Goal: Communication & Community: Ask a question

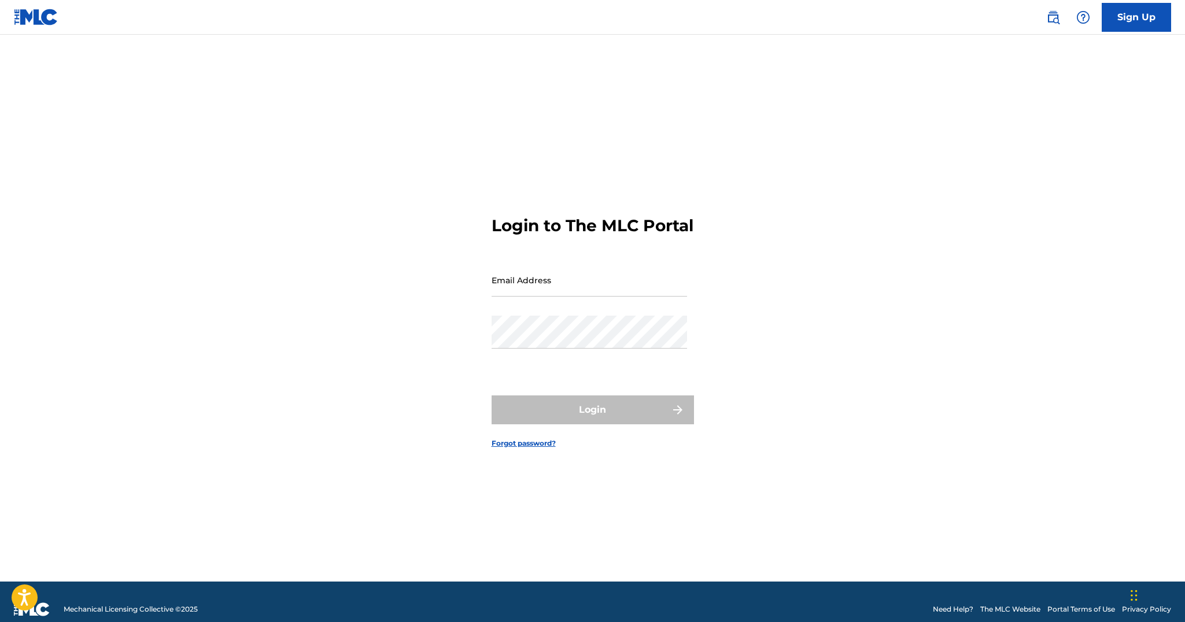
click at [580, 278] on input "Email Address" at bounding box center [590, 280] width 196 height 33
type input "[EMAIL_ADDRESS][DOMAIN_NAME]"
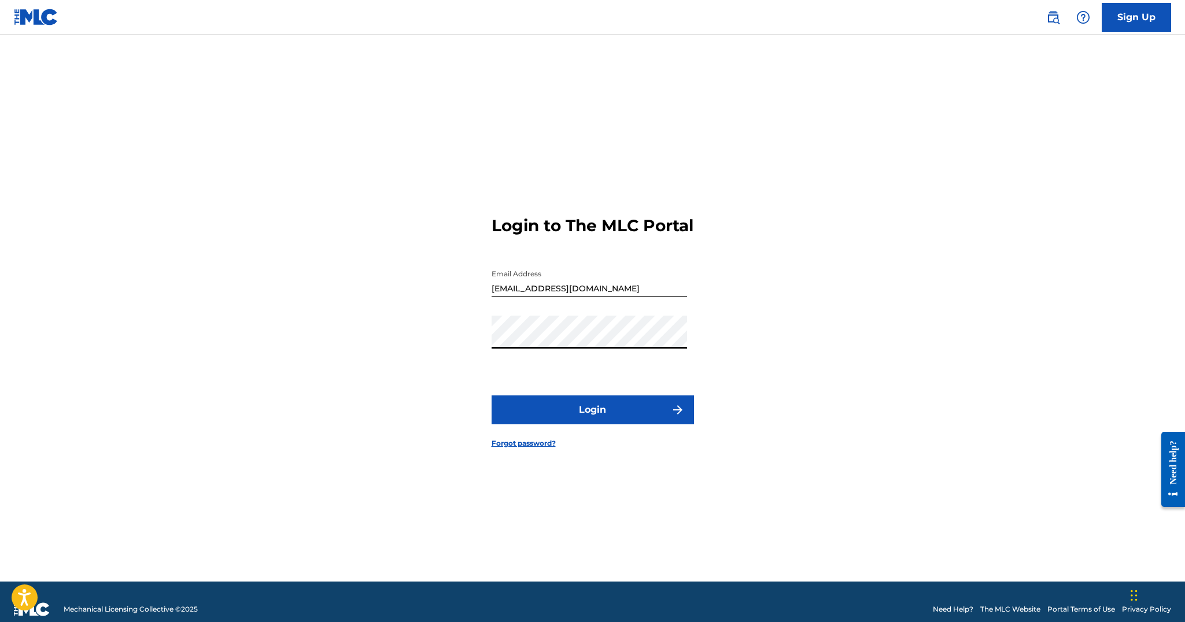
click at [588, 420] on button "Login" at bounding box center [593, 410] width 202 height 29
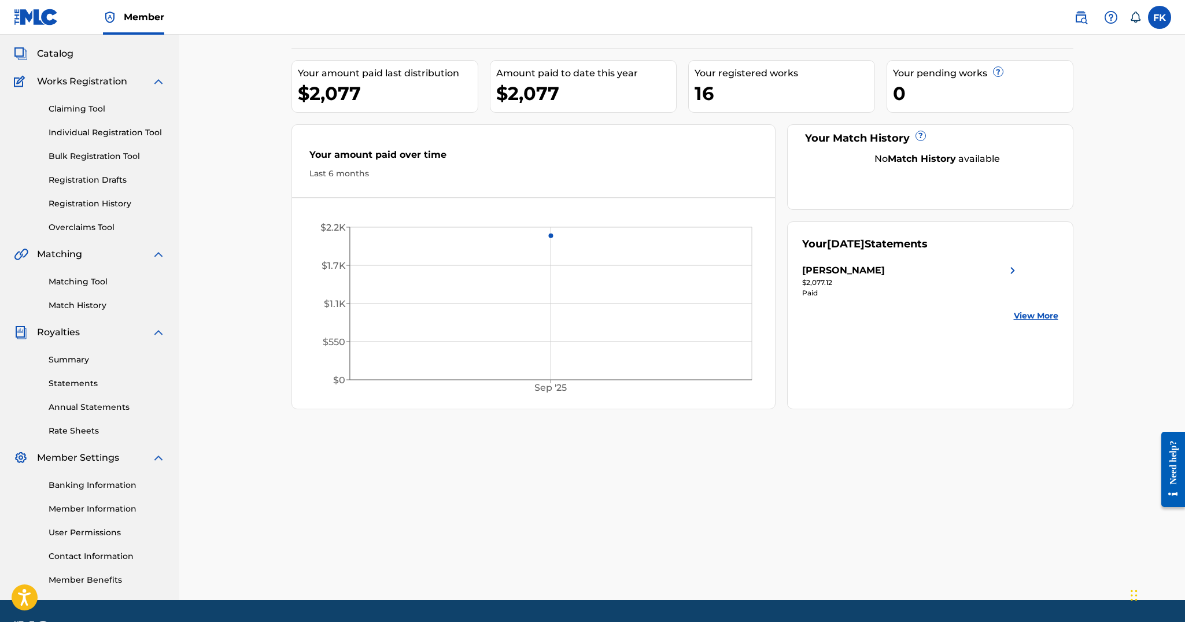
scroll to position [62, 0]
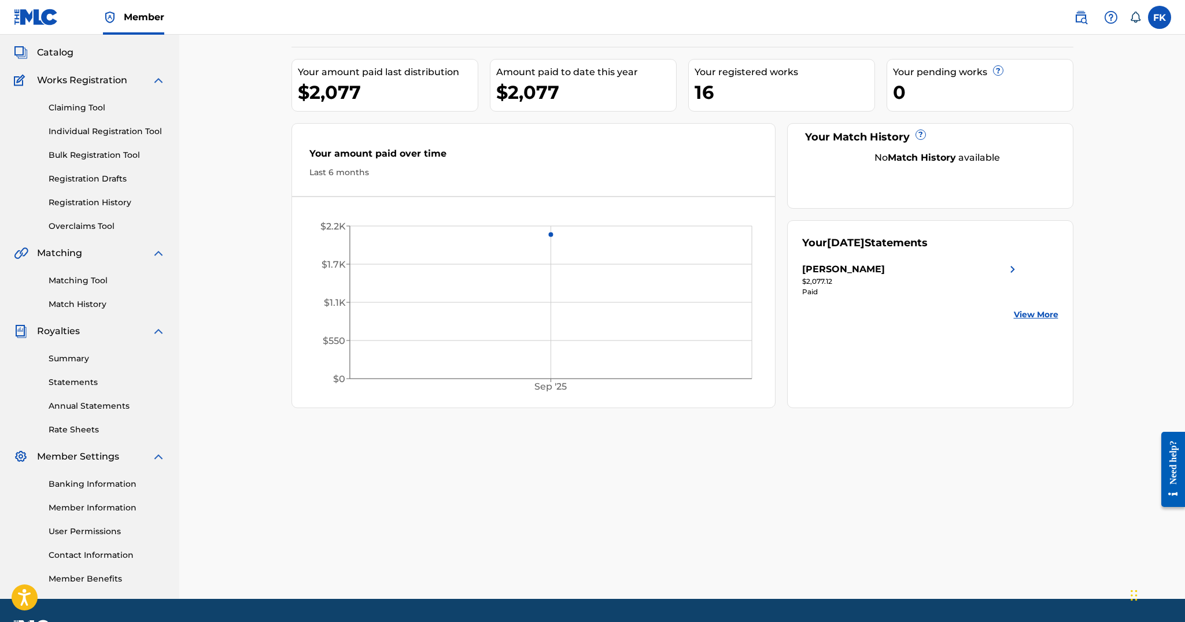
click at [71, 356] on link "Summary" at bounding box center [107, 359] width 117 height 12
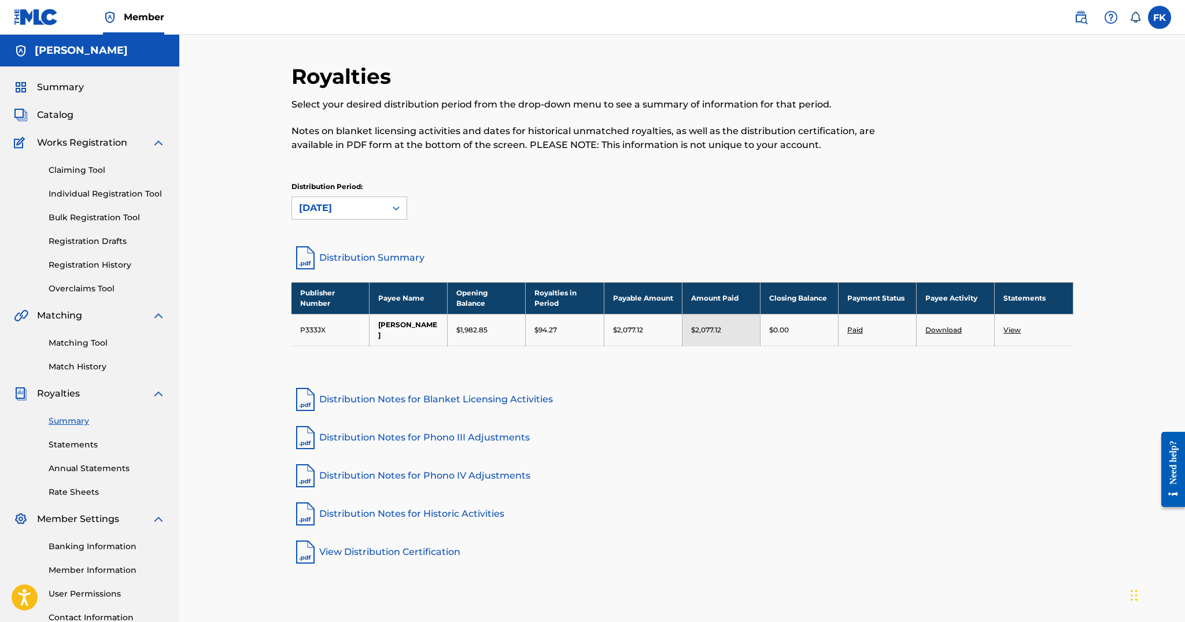
click at [1016, 329] on link "View" at bounding box center [1012, 330] width 17 height 9
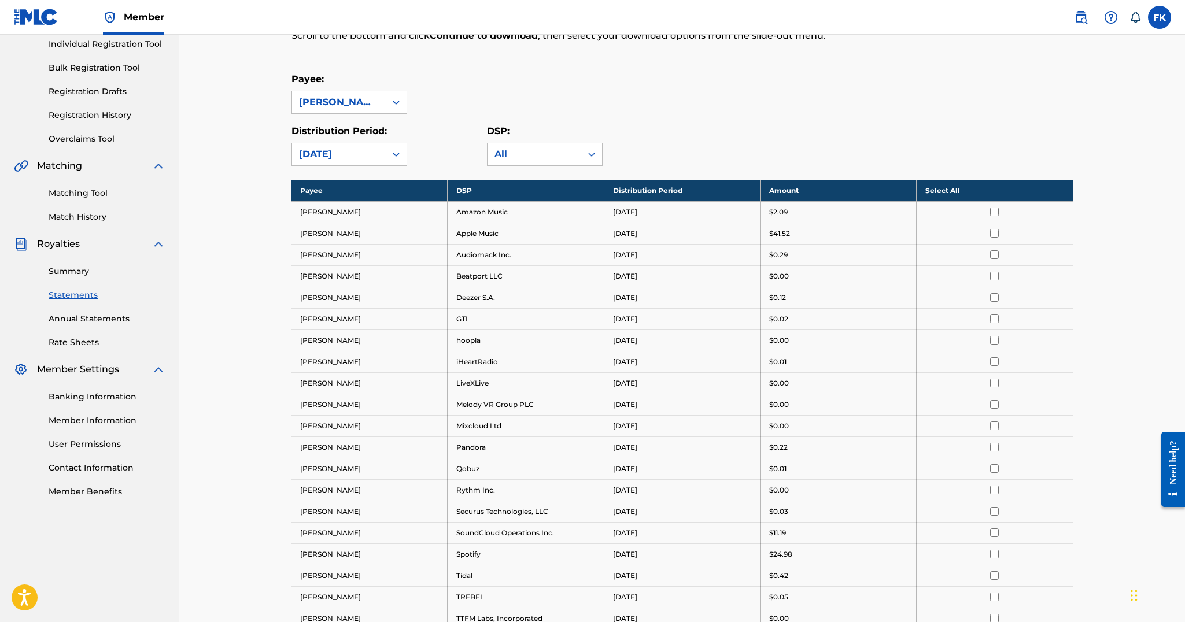
scroll to position [155, 0]
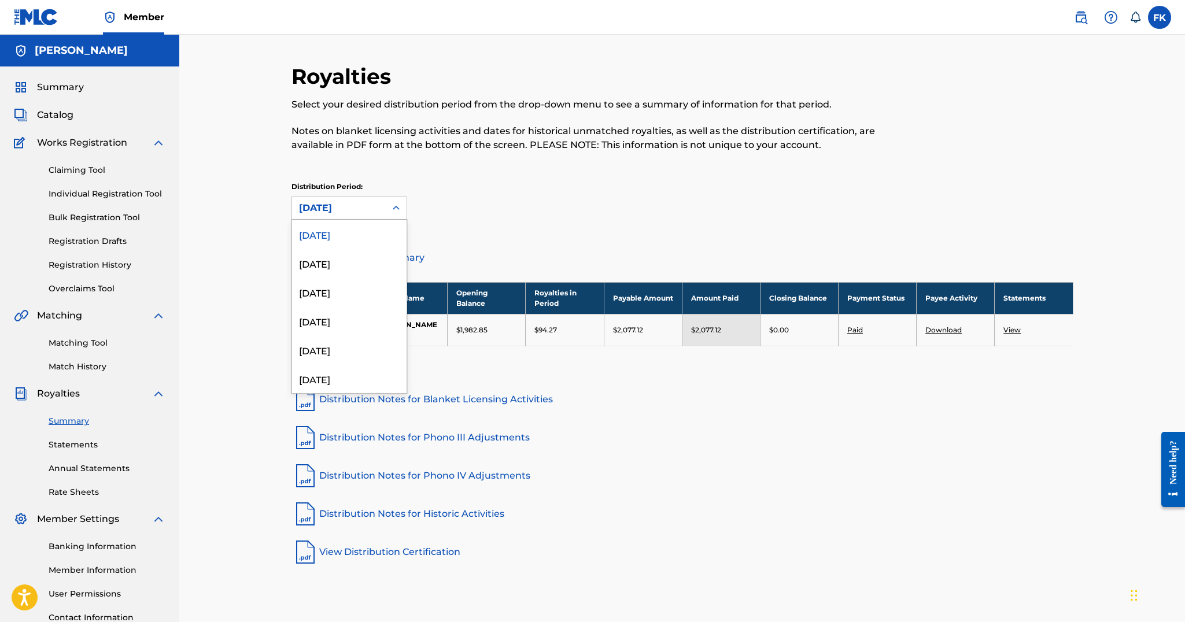
click at [381, 212] on div "September 2025" at bounding box center [339, 208] width 94 height 22
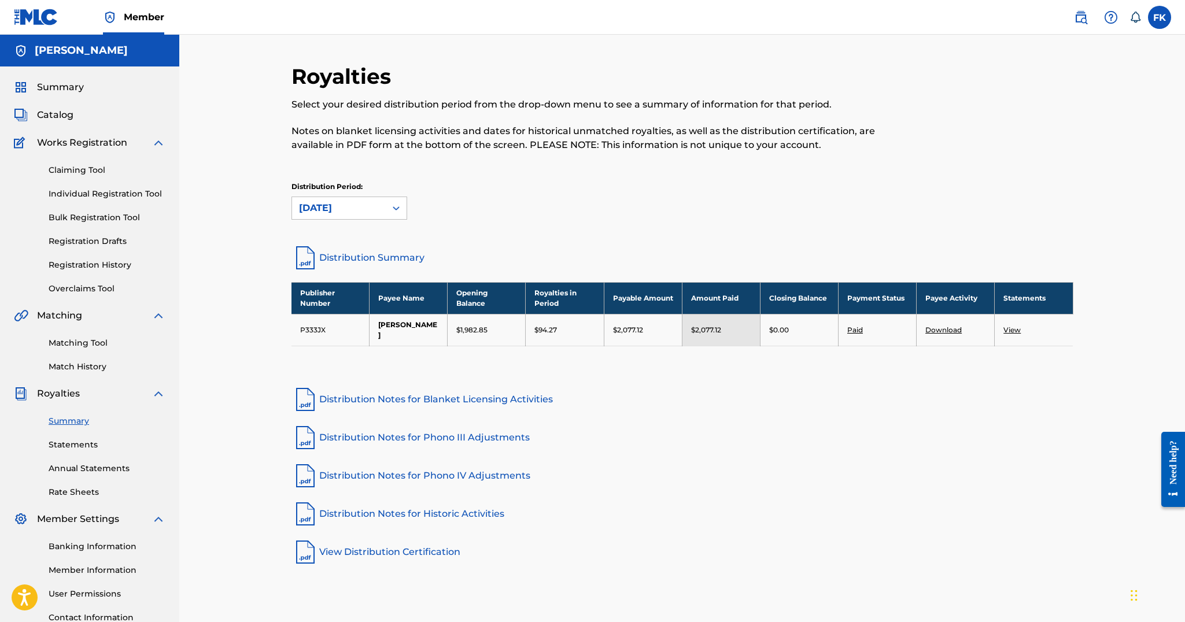
drag, startPoint x: 381, startPoint y: 212, endPoint x: 1028, endPoint y: 321, distance: 656.4
click at [382, 212] on div "September 2025" at bounding box center [339, 208] width 94 height 22
click at [365, 259] on link "Distribution Summary" at bounding box center [683, 258] width 782 height 28
click at [857, 328] on link "Paid" at bounding box center [855, 330] width 16 height 9
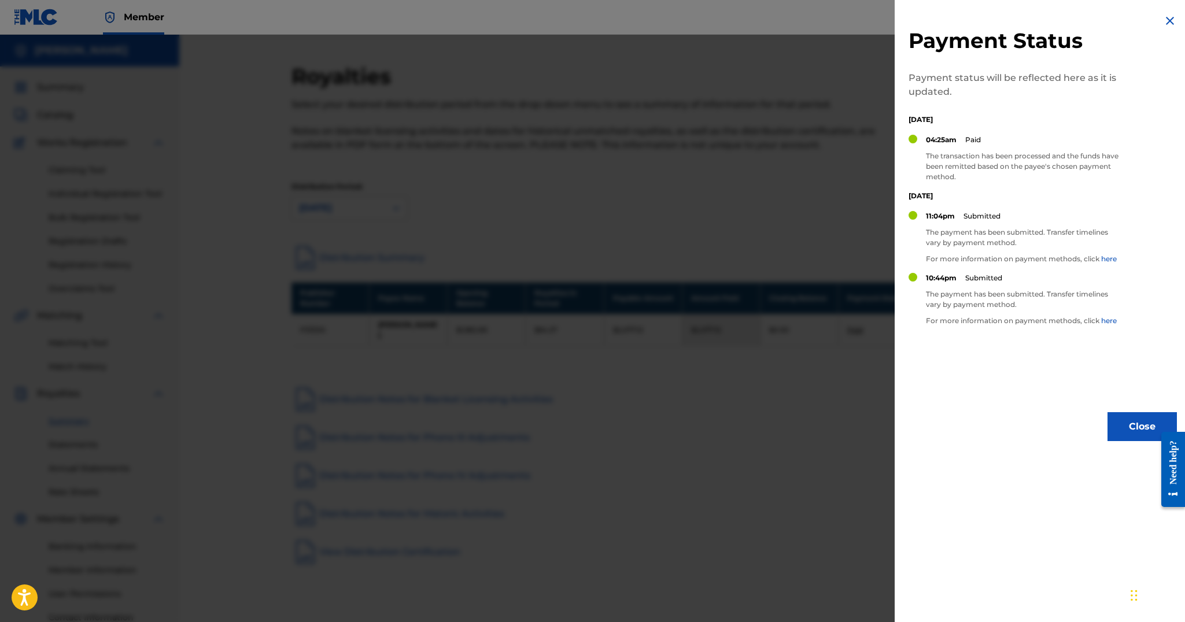
click at [1168, 21] on img at bounding box center [1170, 21] width 14 height 14
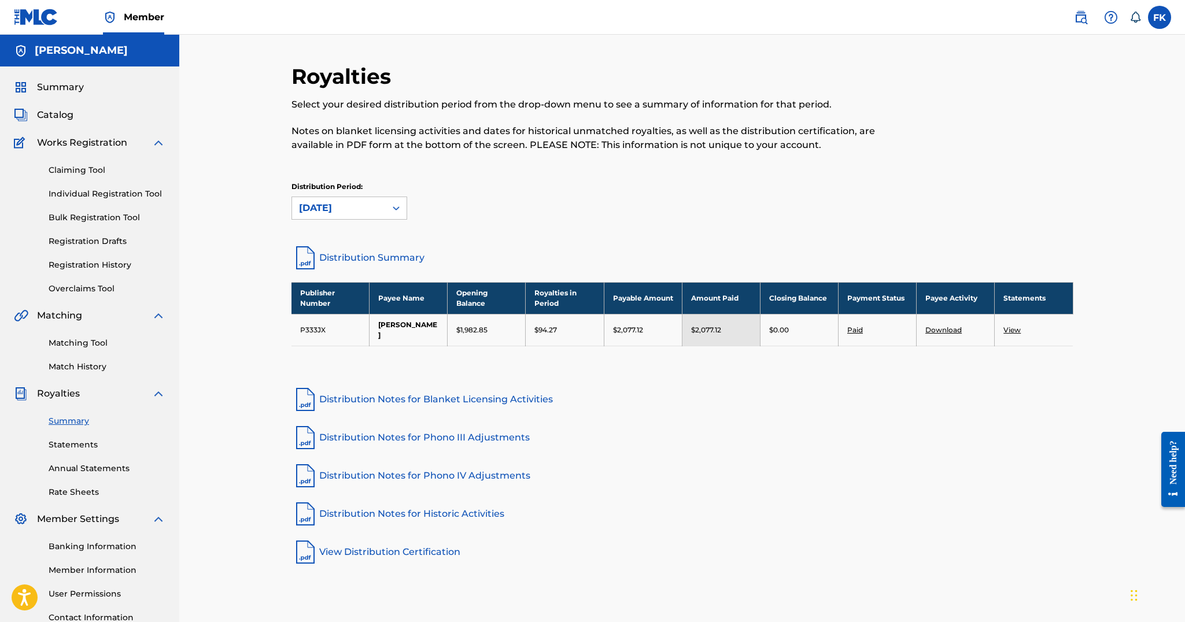
click at [931, 327] on link "Download" at bounding box center [944, 330] width 36 height 9
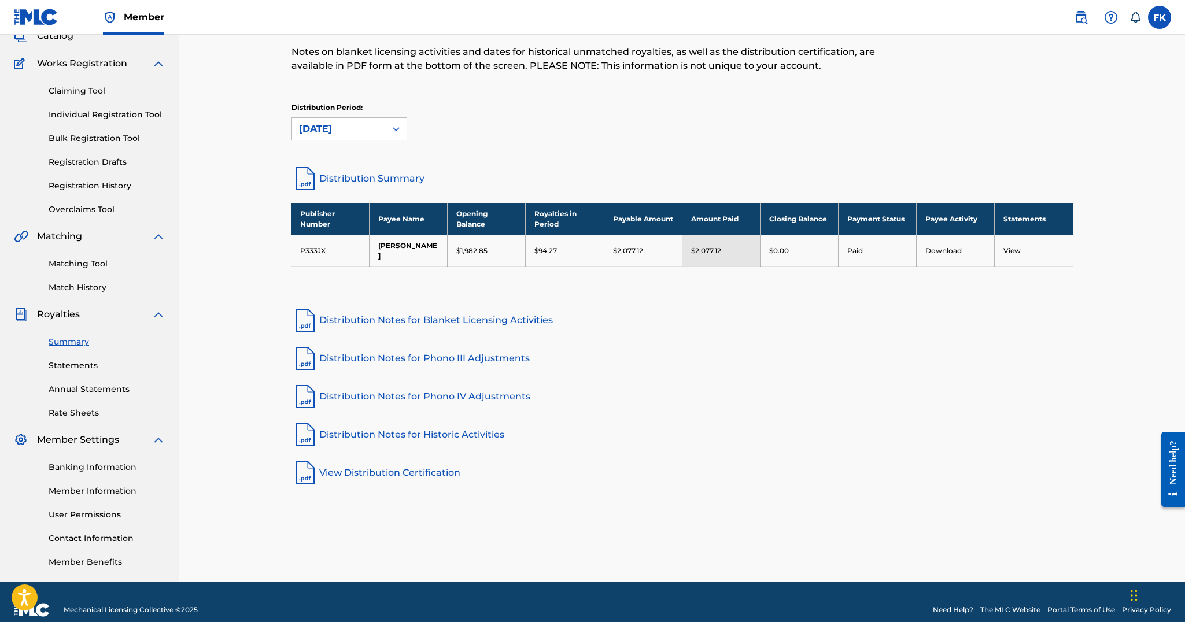
scroll to position [90, 0]
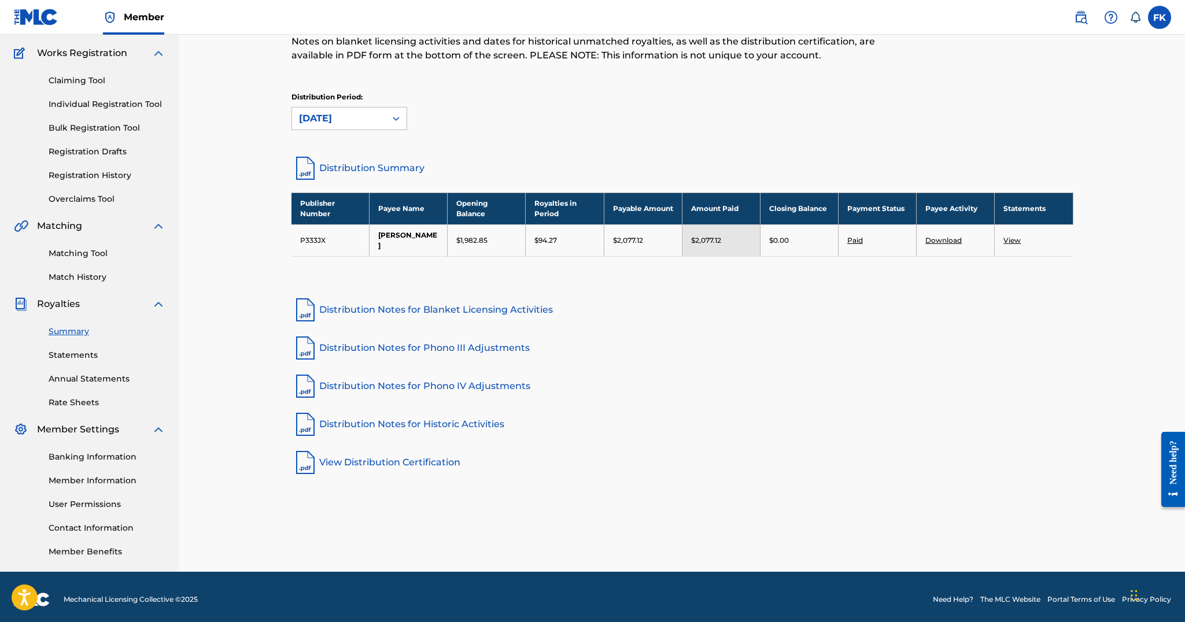
click at [79, 356] on link "Statements" at bounding box center [107, 355] width 117 height 12
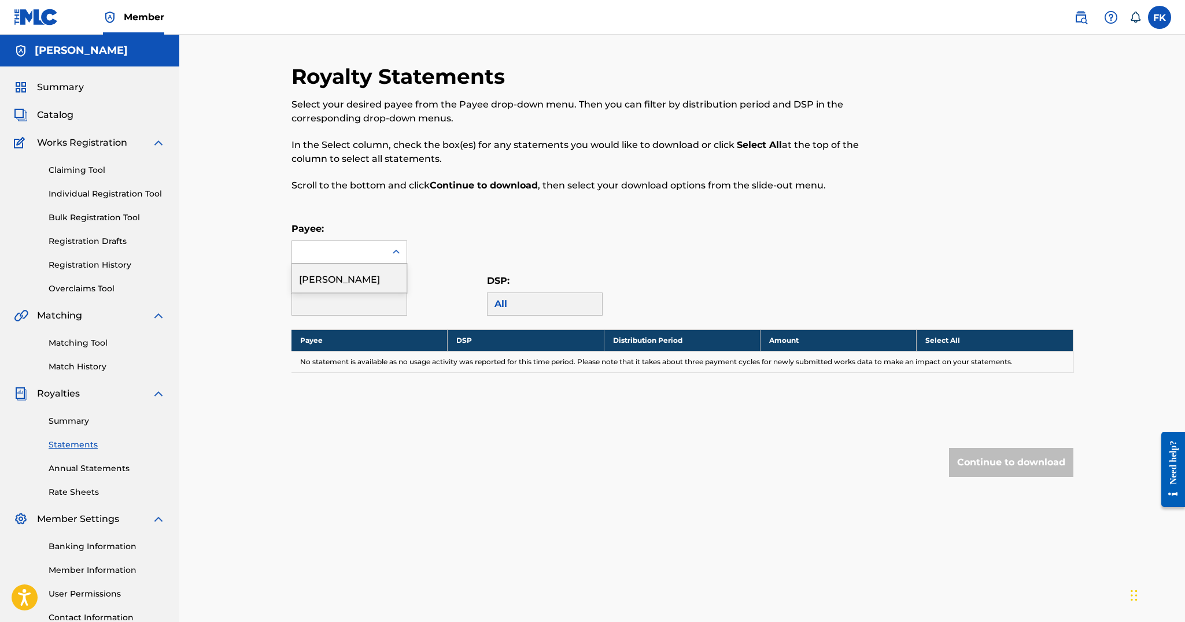
click at [372, 259] on div at bounding box center [339, 252] width 94 height 22
click at [359, 276] on div "FEDOR KULACHKOV" at bounding box center [349, 278] width 115 height 29
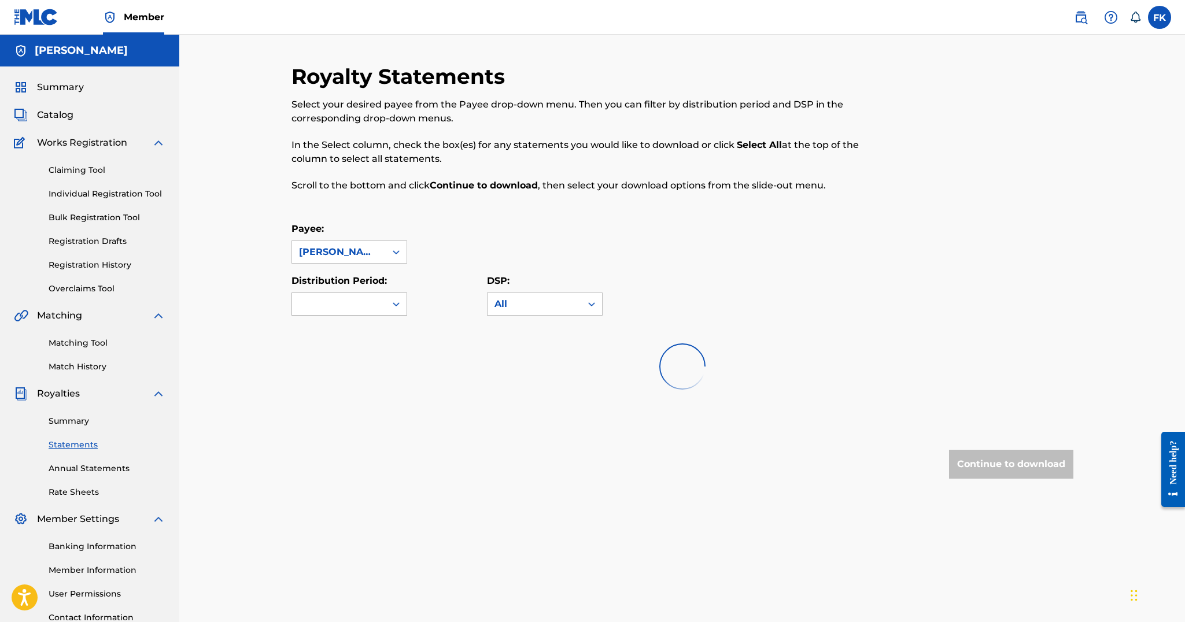
click at [355, 303] on div at bounding box center [339, 304] width 94 height 22
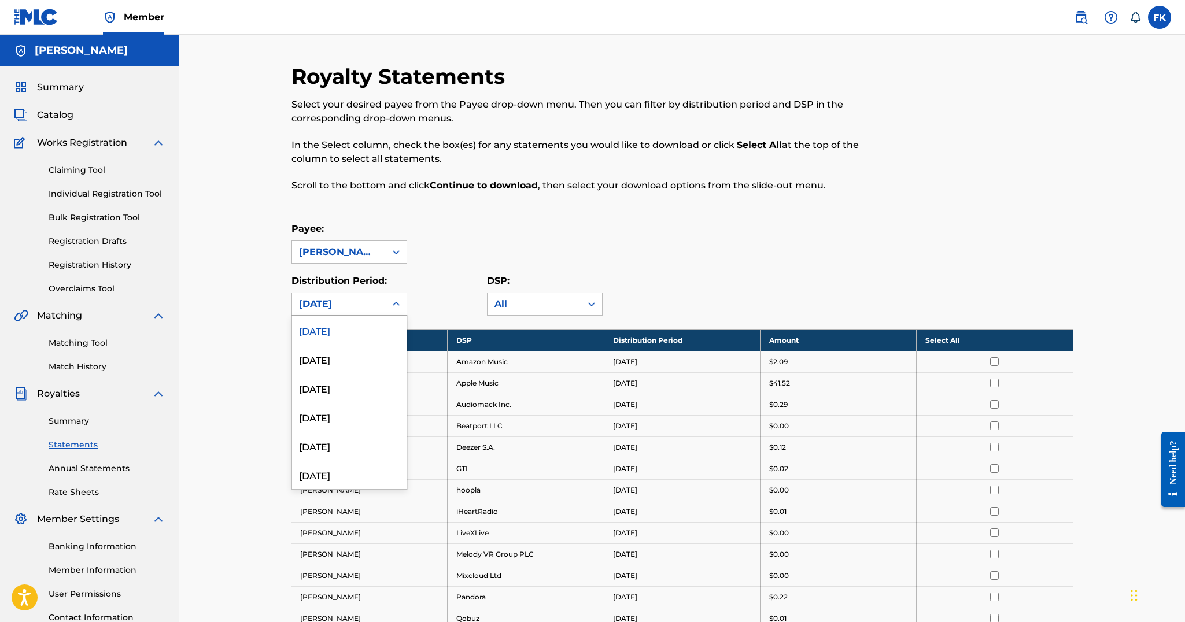
click at [347, 327] on div "September 2025" at bounding box center [349, 330] width 115 height 29
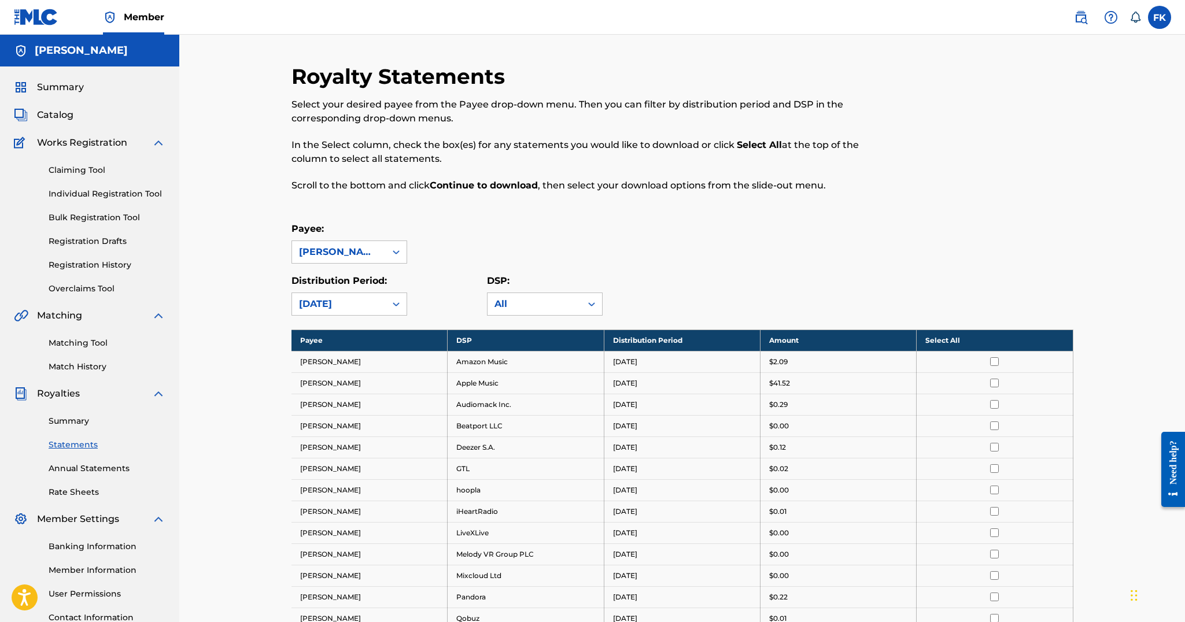
click at [117, 473] on link "Annual Statements" at bounding box center [107, 469] width 117 height 12
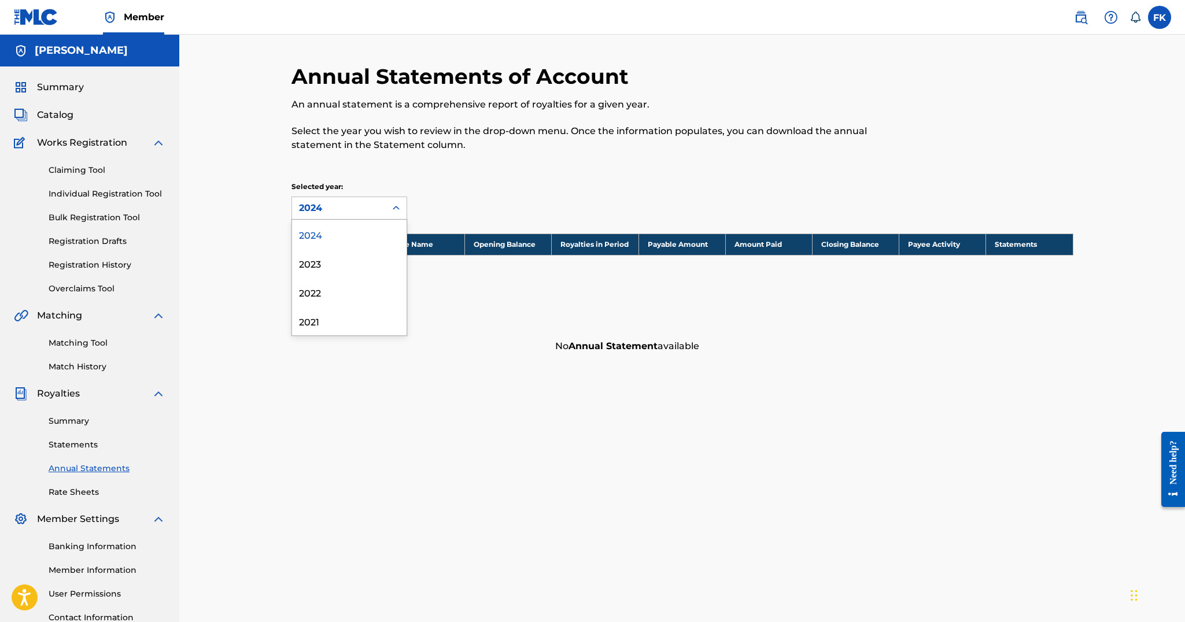
click at [354, 208] on div "2024" at bounding box center [339, 208] width 80 height 14
click at [343, 218] on div "2024" at bounding box center [339, 208] width 94 height 22
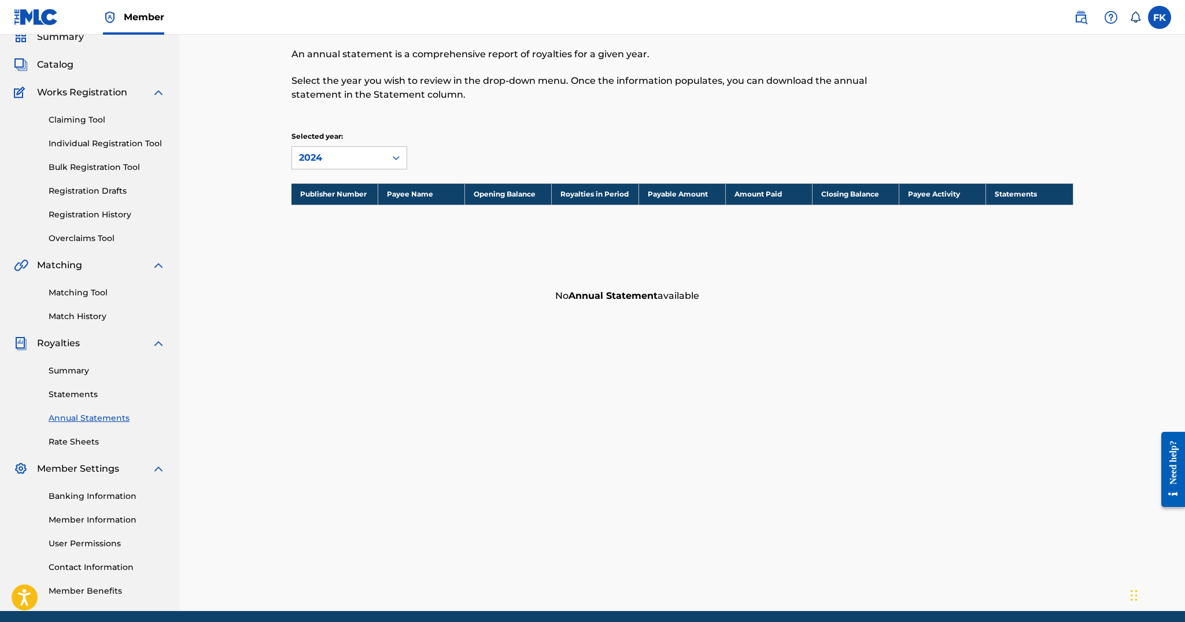
scroll to position [93, 0]
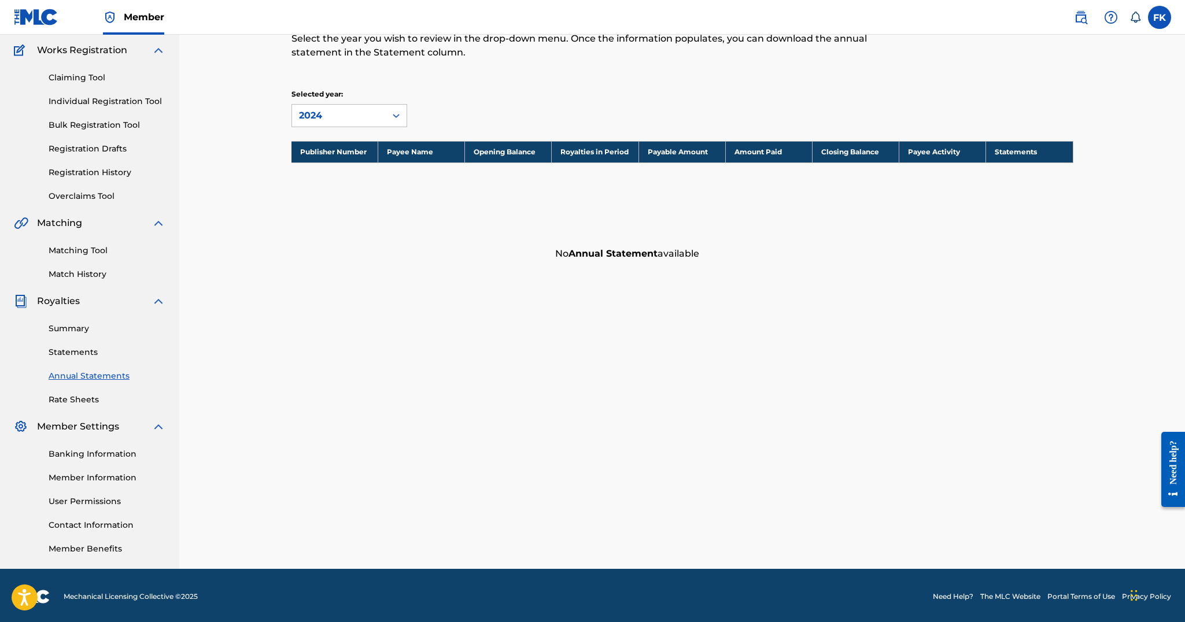
click at [128, 432] on div "Member Settings" at bounding box center [90, 427] width 152 height 14
click at [109, 452] on link "Banking Information" at bounding box center [107, 454] width 117 height 12
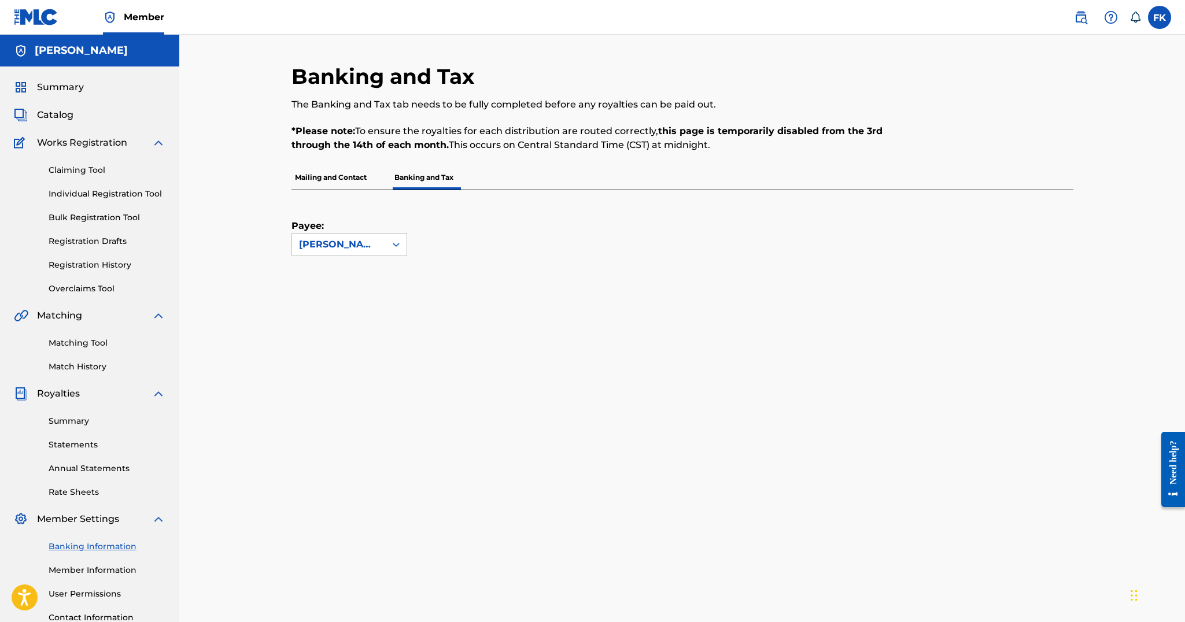
scroll to position [2, 0]
click at [76, 429] on div "Summary Statements Annual Statements Rate Sheets" at bounding box center [90, 448] width 152 height 98
click at [76, 423] on link "Summary" at bounding box center [107, 420] width 117 height 12
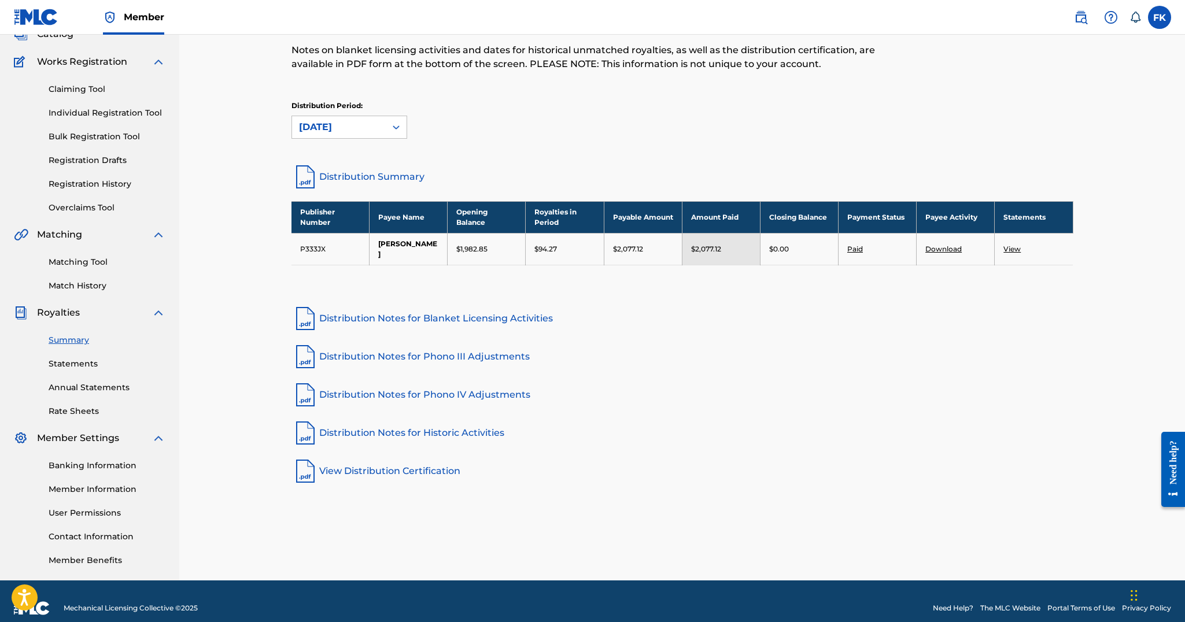
scroll to position [95, 0]
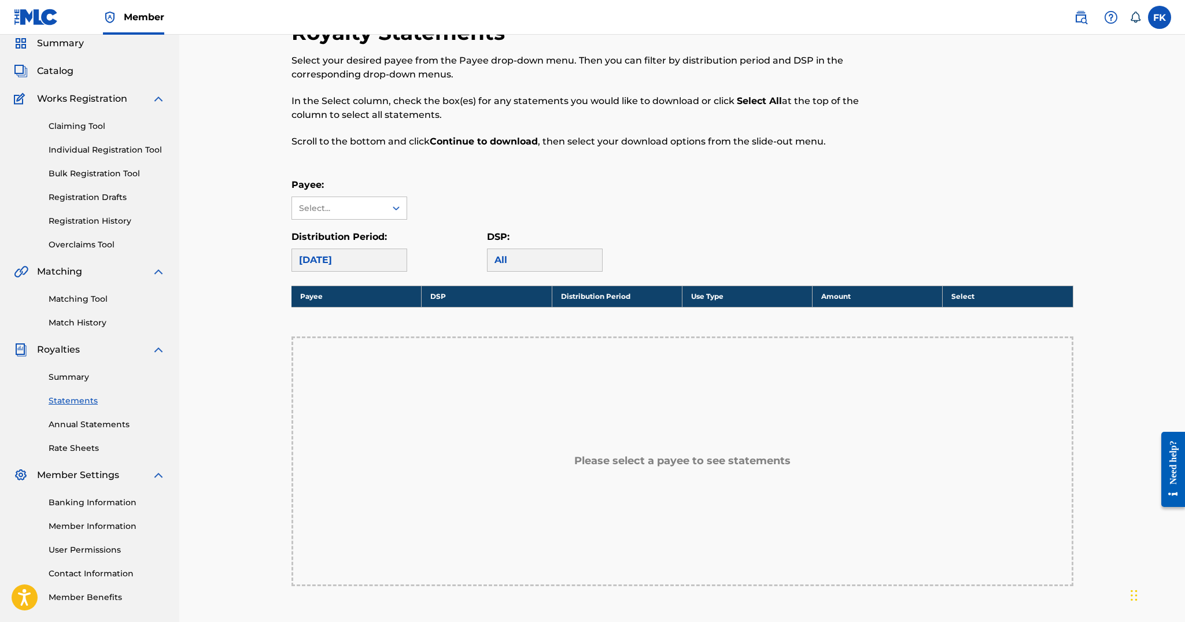
scroll to position [48, 0]
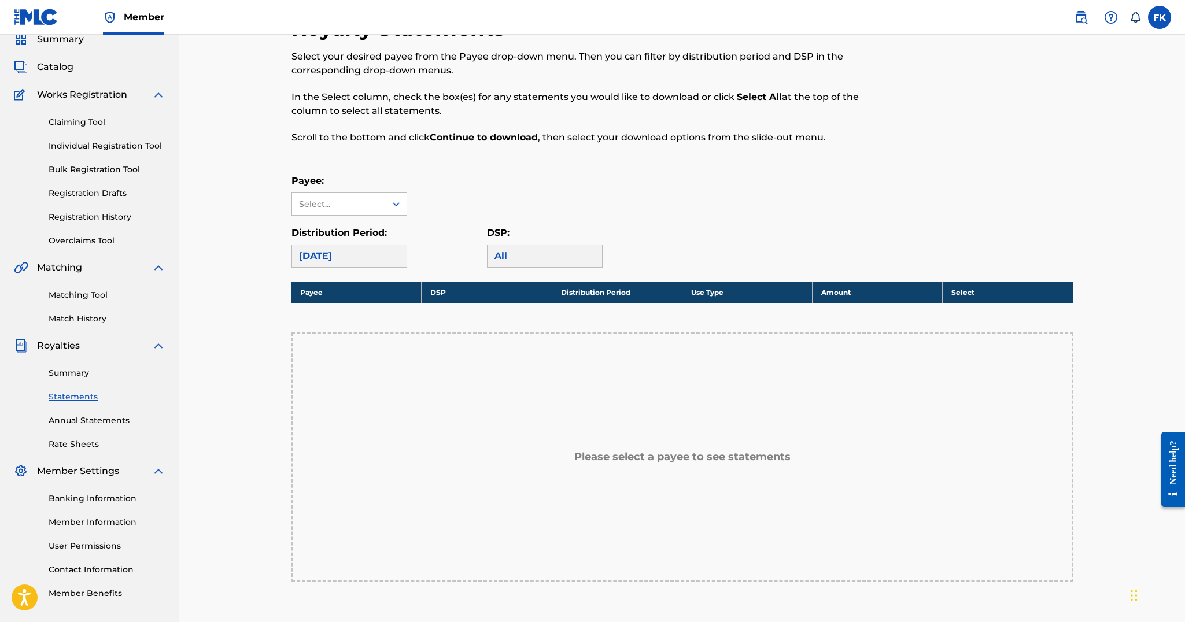
click at [371, 250] on div "April 2021" at bounding box center [350, 256] width 116 height 23
click at [371, 203] on div "Select..." at bounding box center [338, 204] width 79 height 12
click at [355, 228] on div "FEDOR KULACHKOV" at bounding box center [349, 230] width 115 height 29
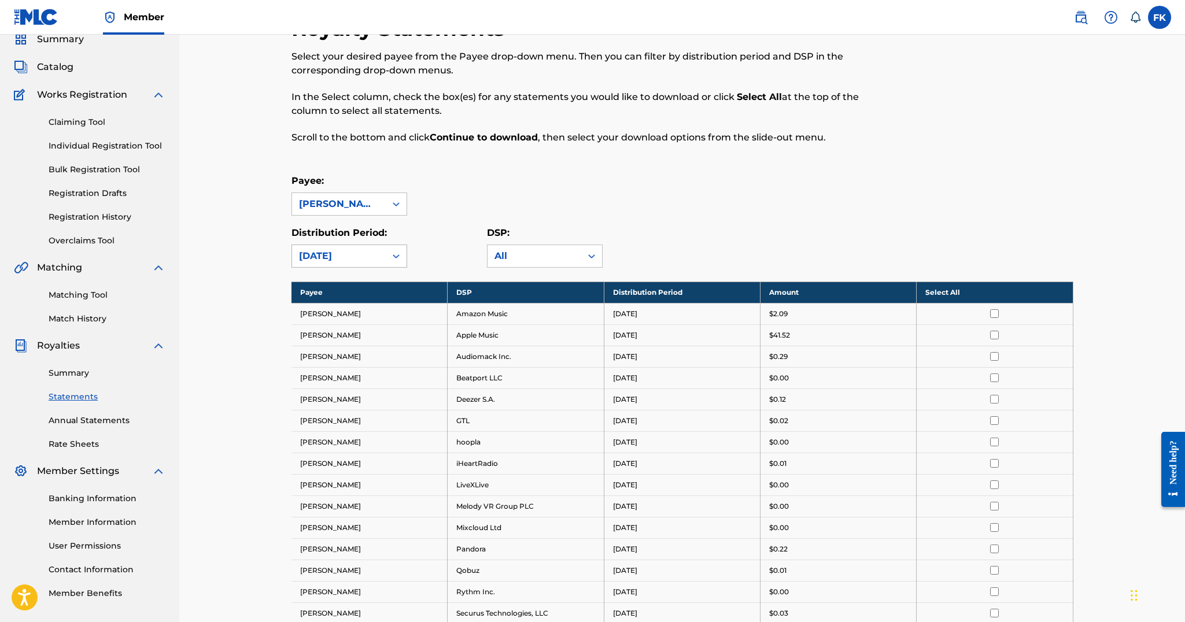
click at [368, 254] on div "September 2025" at bounding box center [339, 256] width 80 height 14
click at [367, 260] on div "September 2025" at bounding box center [339, 256] width 80 height 14
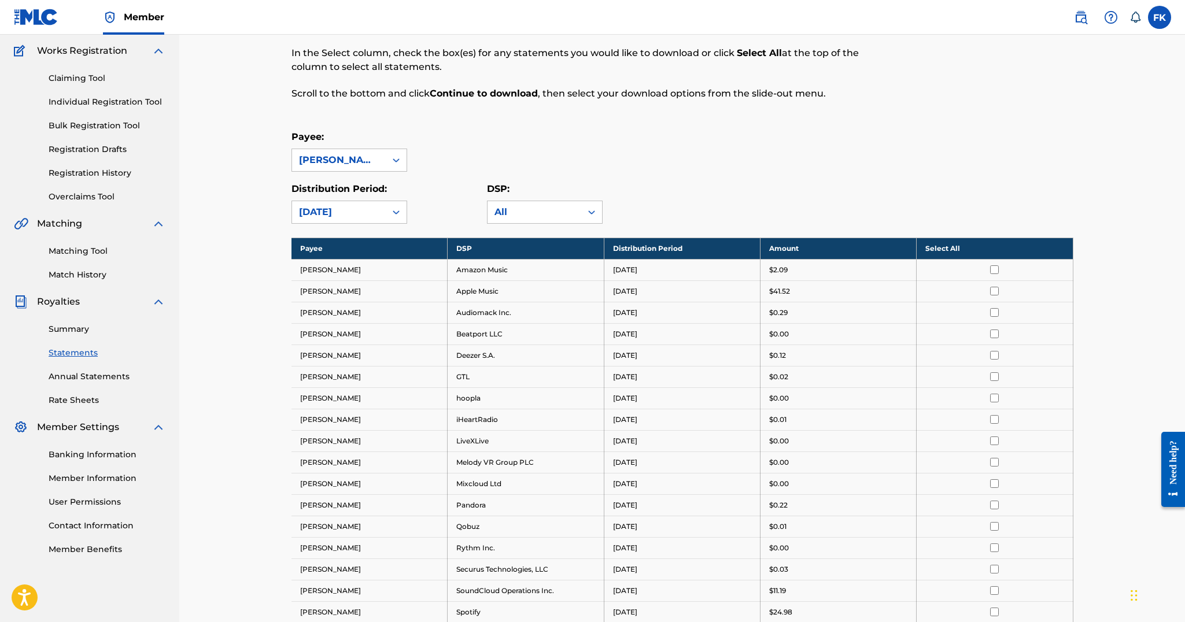
scroll to position [127, 0]
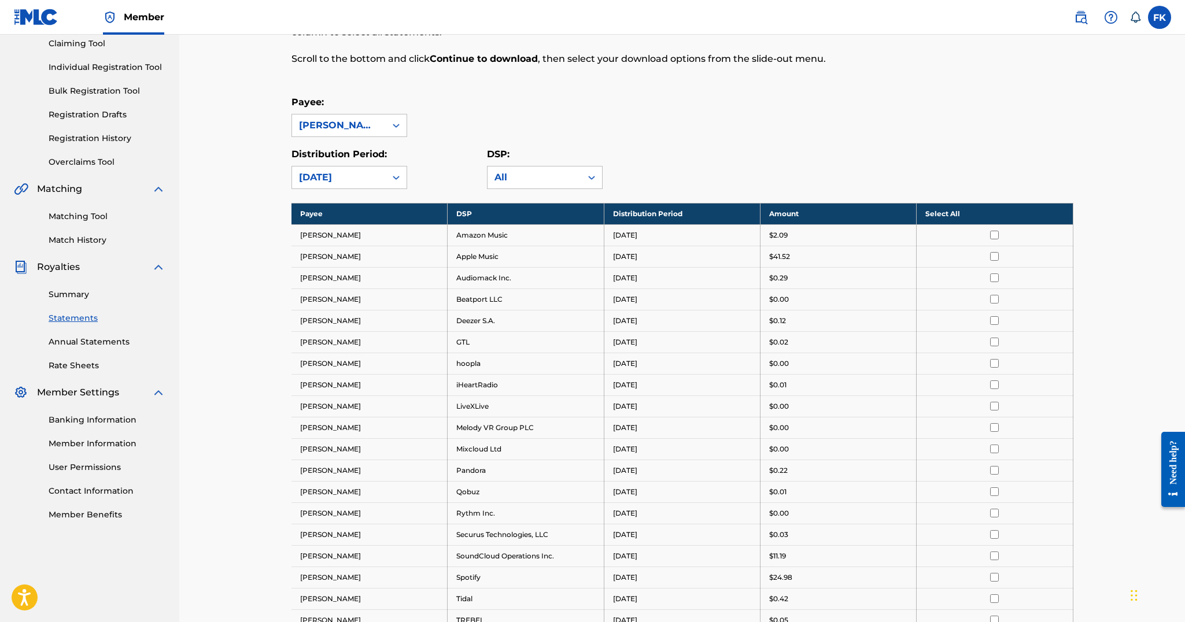
click at [99, 507] on div "Banking Information Member Information User Permissions Contact Information Mem…" at bounding box center [90, 460] width 152 height 121
click at [99, 517] on link "Member Benefits" at bounding box center [107, 515] width 117 height 12
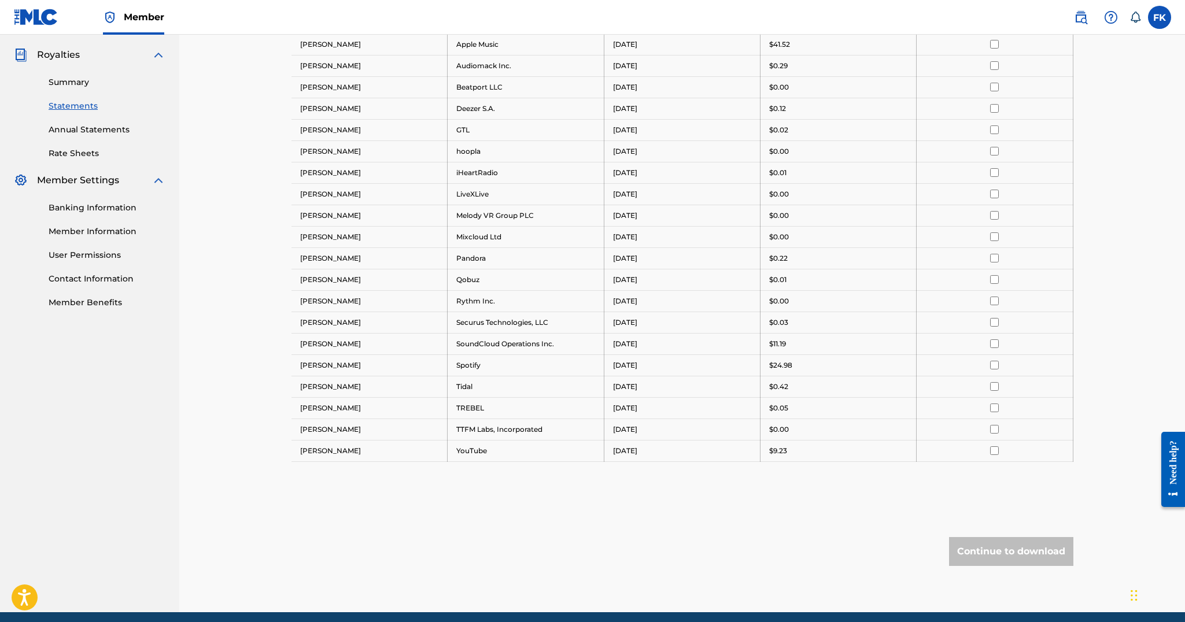
scroll to position [384, 0]
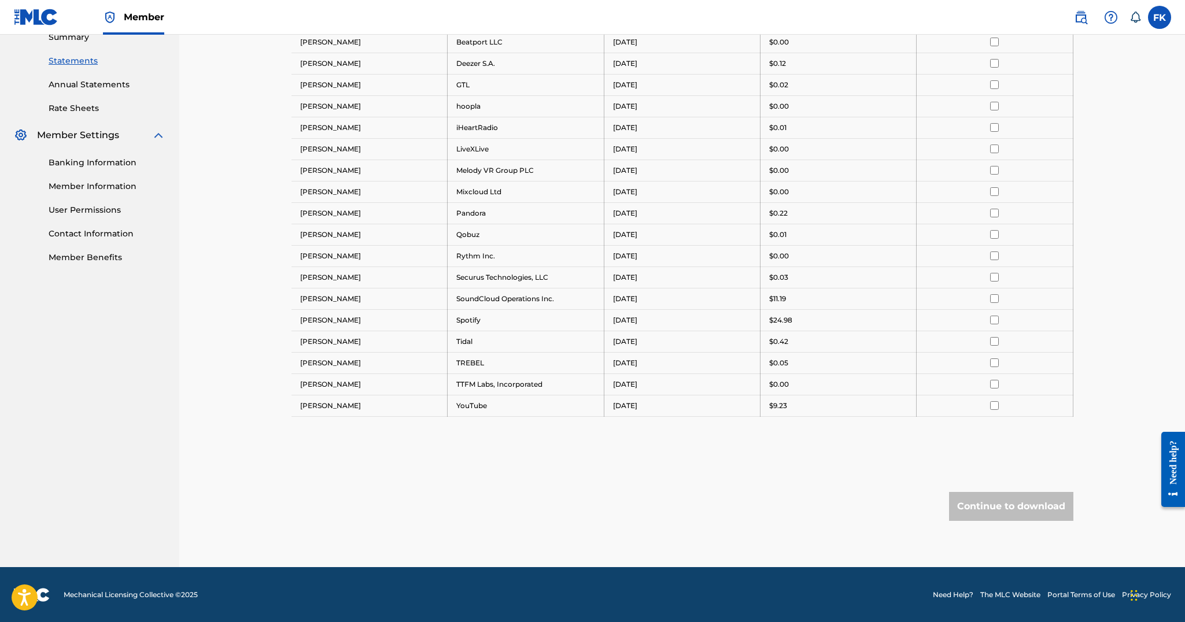
click at [939, 593] on link "Need Help?" at bounding box center [953, 595] width 40 height 10
click at [83, 109] on link "Rate Sheets" at bounding box center [107, 108] width 117 height 12
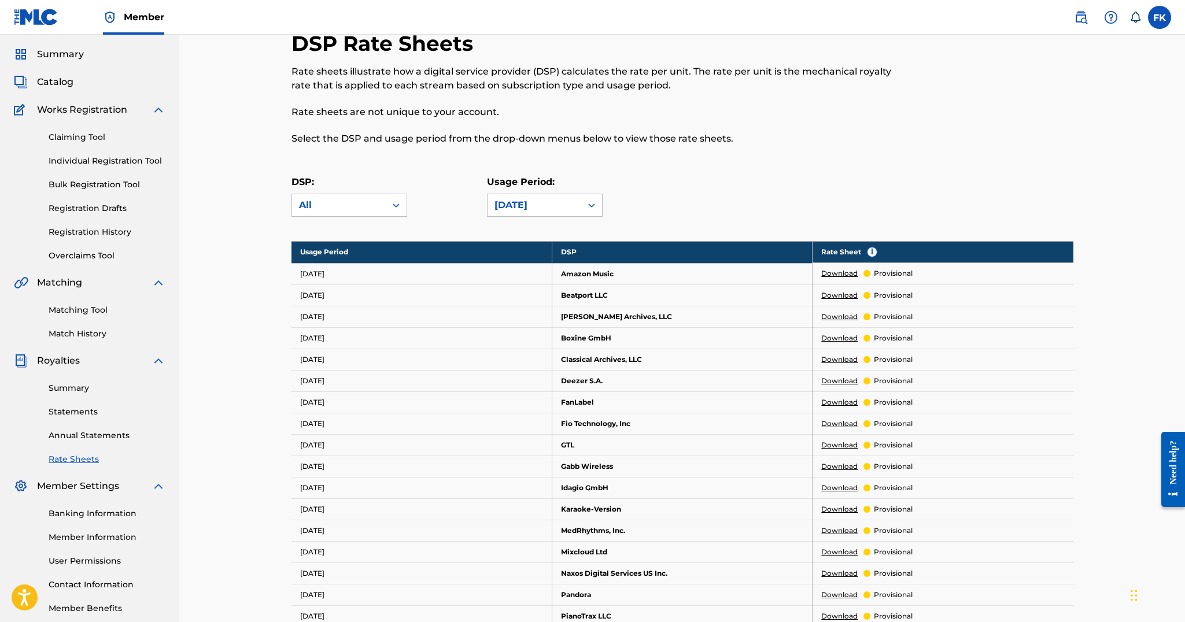
scroll to position [39, 0]
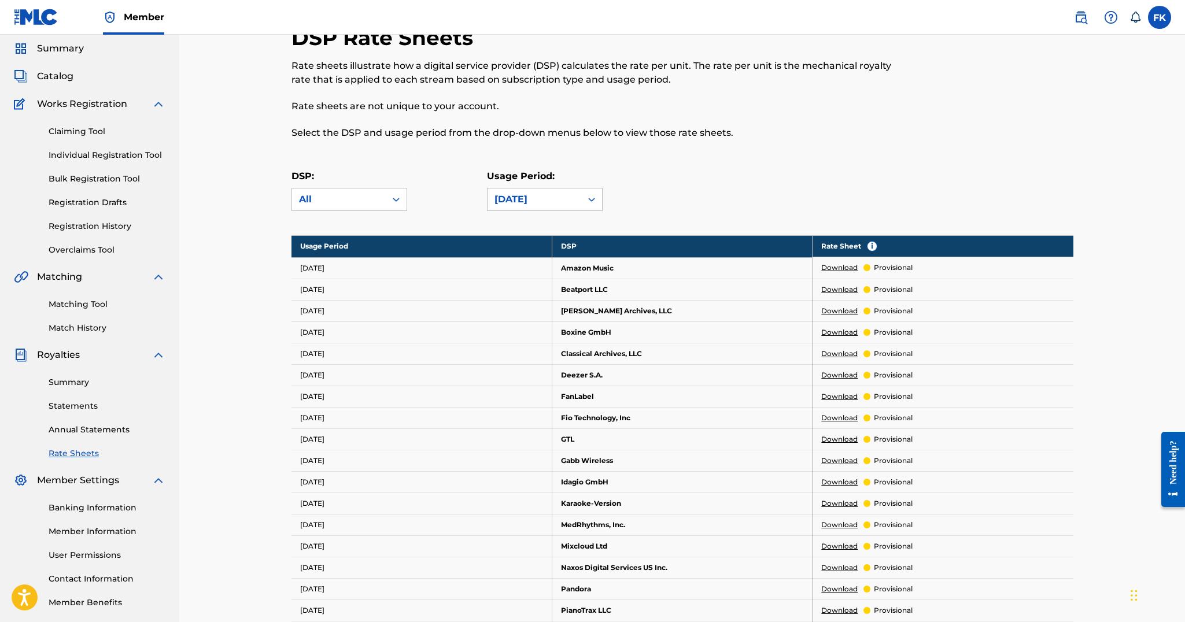
click at [517, 187] on div "Usage Period: July 2025" at bounding box center [545, 190] width 116 height 42
click at [518, 196] on div "July 2025" at bounding box center [535, 200] width 80 height 14
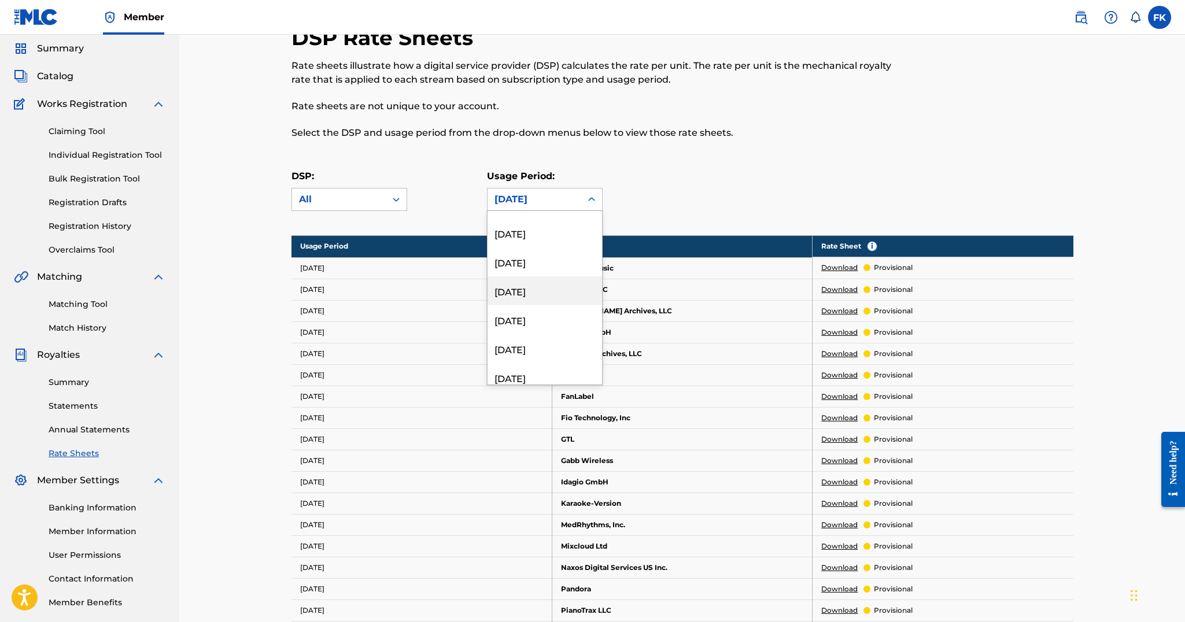
scroll to position [0, 0]
click at [534, 215] on div "July 2025" at bounding box center [545, 225] width 115 height 29
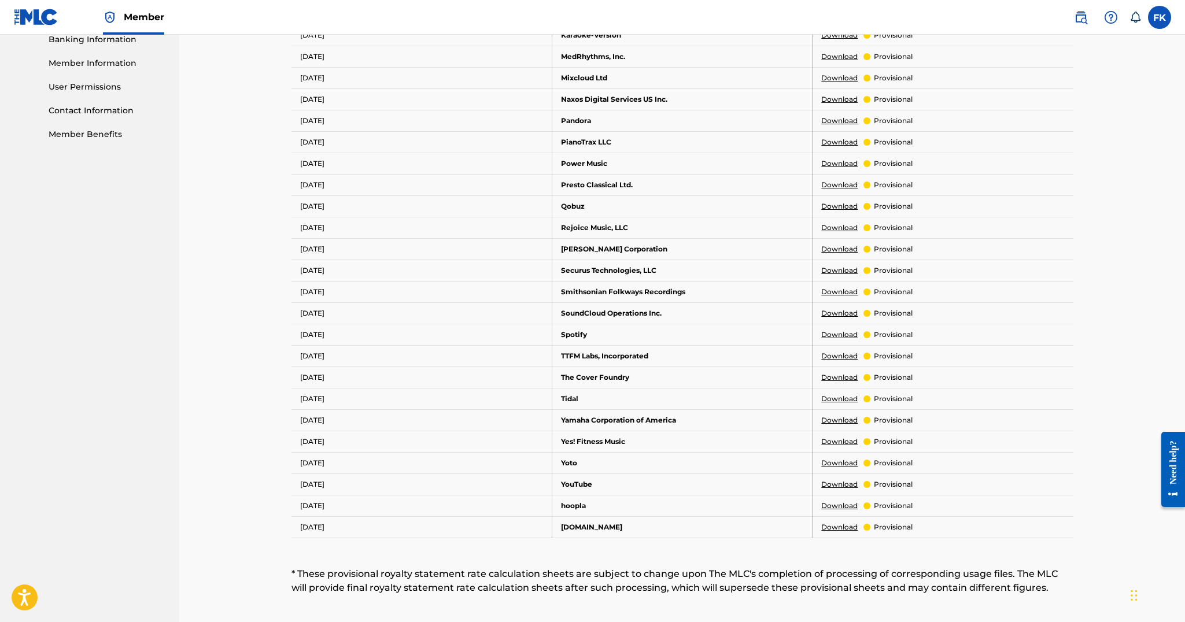
scroll to position [510, 0]
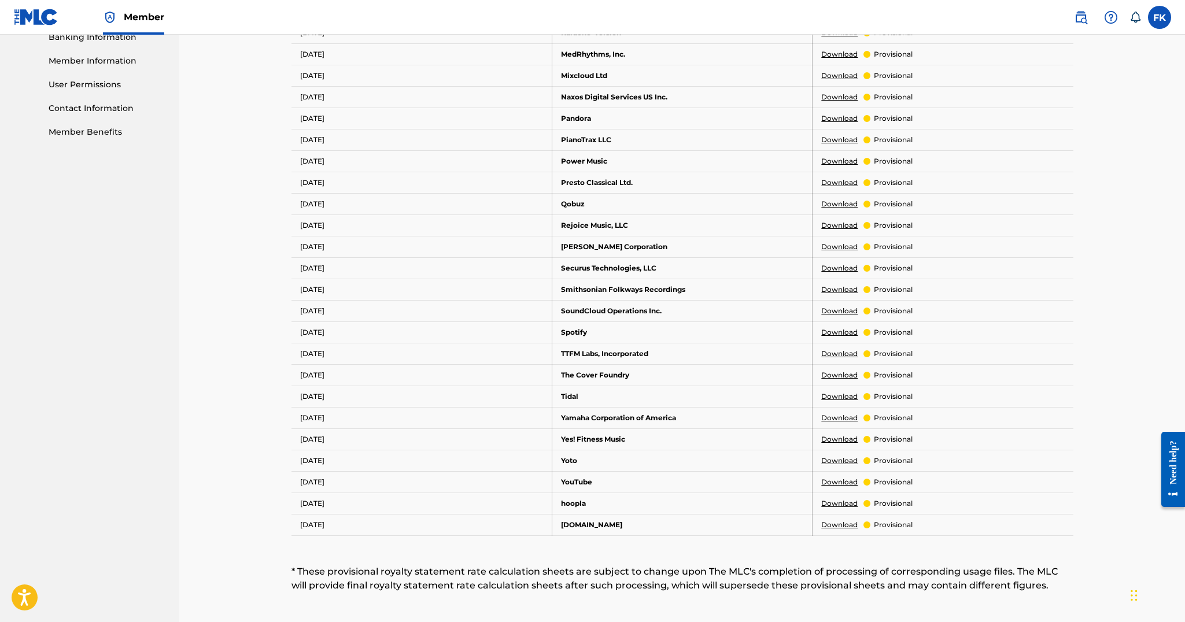
click at [849, 330] on link "Download" at bounding box center [839, 332] width 36 height 10
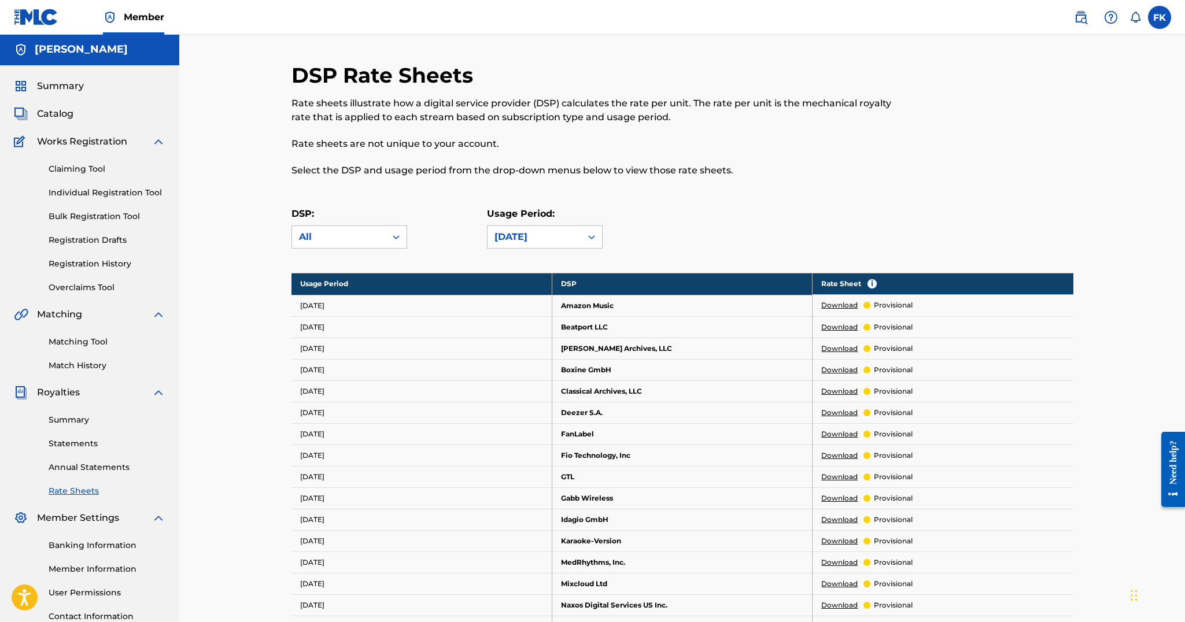
scroll to position [0, 0]
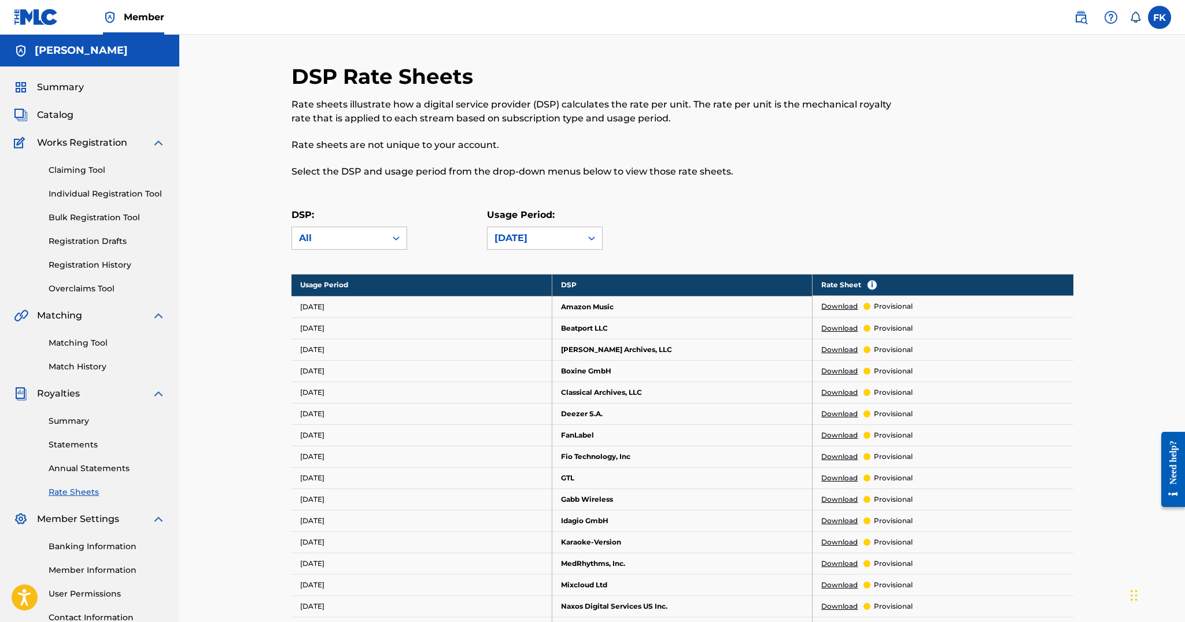
click at [75, 420] on link "Summary" at bounding box center [107, 421] width 117 height 12
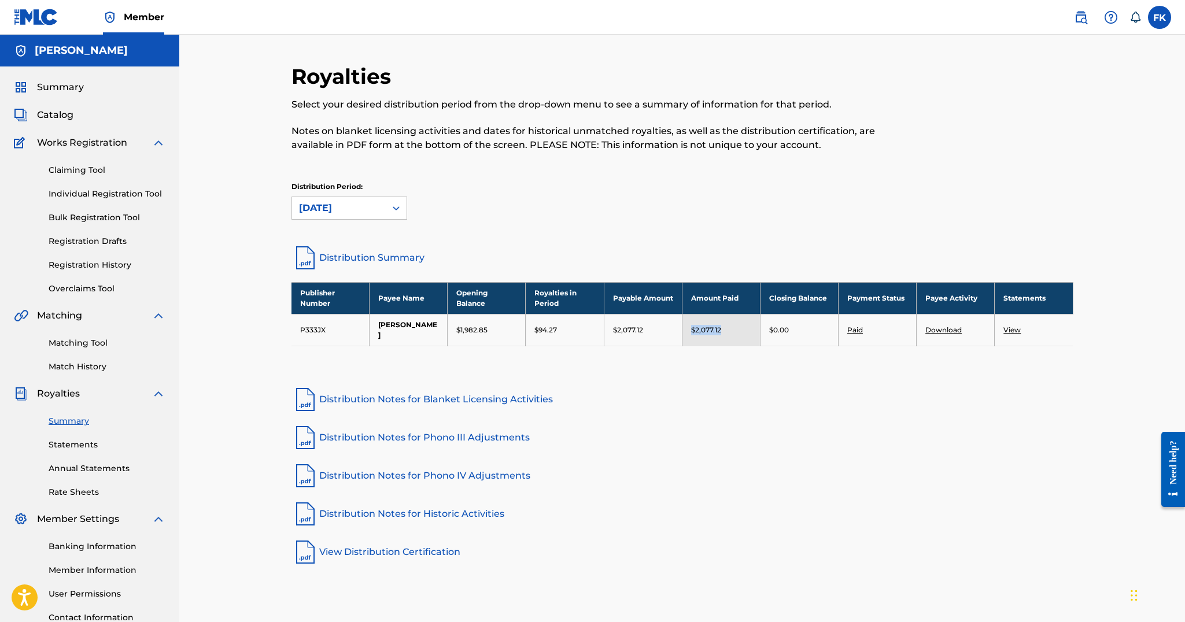
drag, startPoint x: 733, startPoint y: 327, endPoint x: 690, endPoint y: 328, distance: 43.4
click at [690, 328] on td "$2,077.12" at bounding box center [721, 330] width 78 height 32
copy p "$2,077.12"
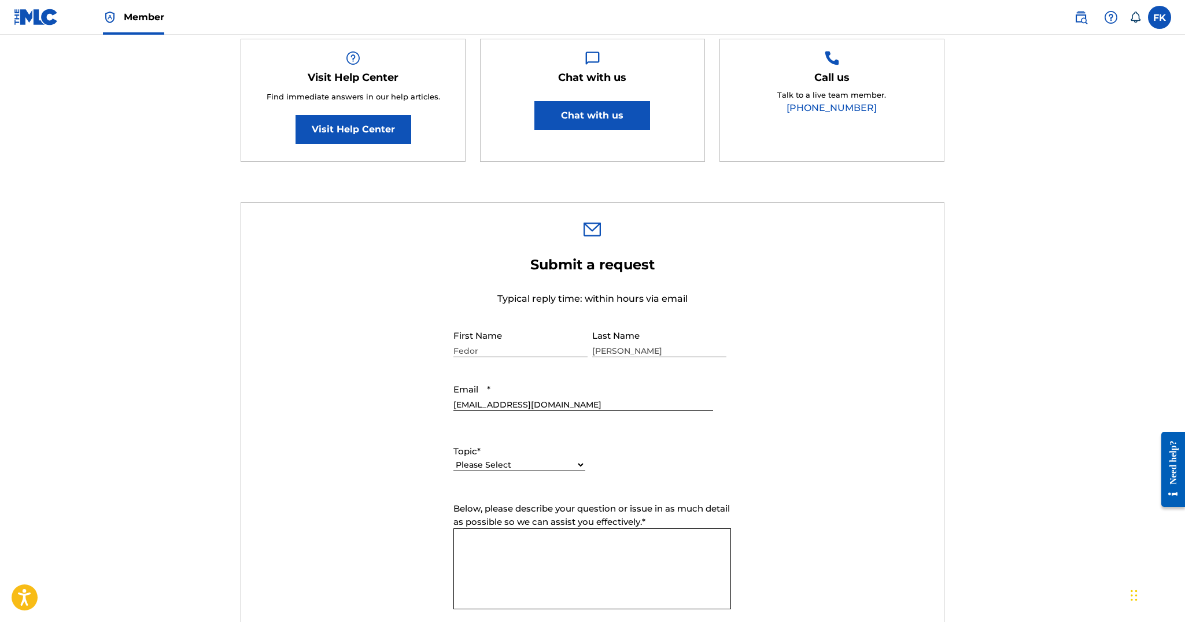
scroll to position [212, 0]
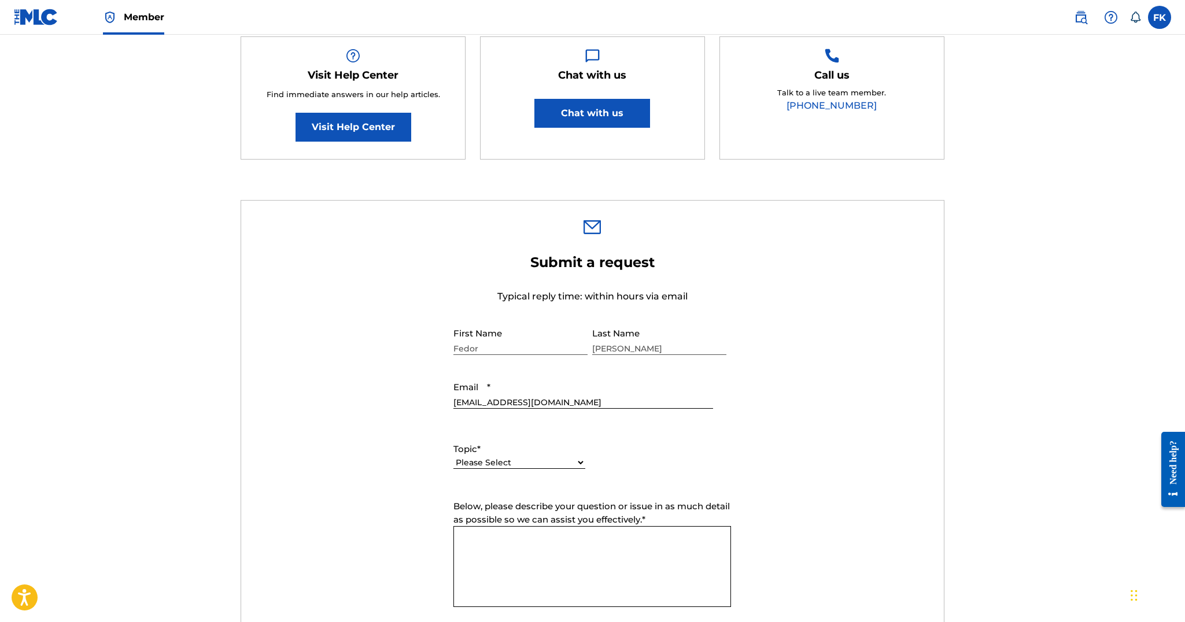
click at [392, 128] on link "Visit Help Center" at bounding box center [354, 127] width 116 height 29
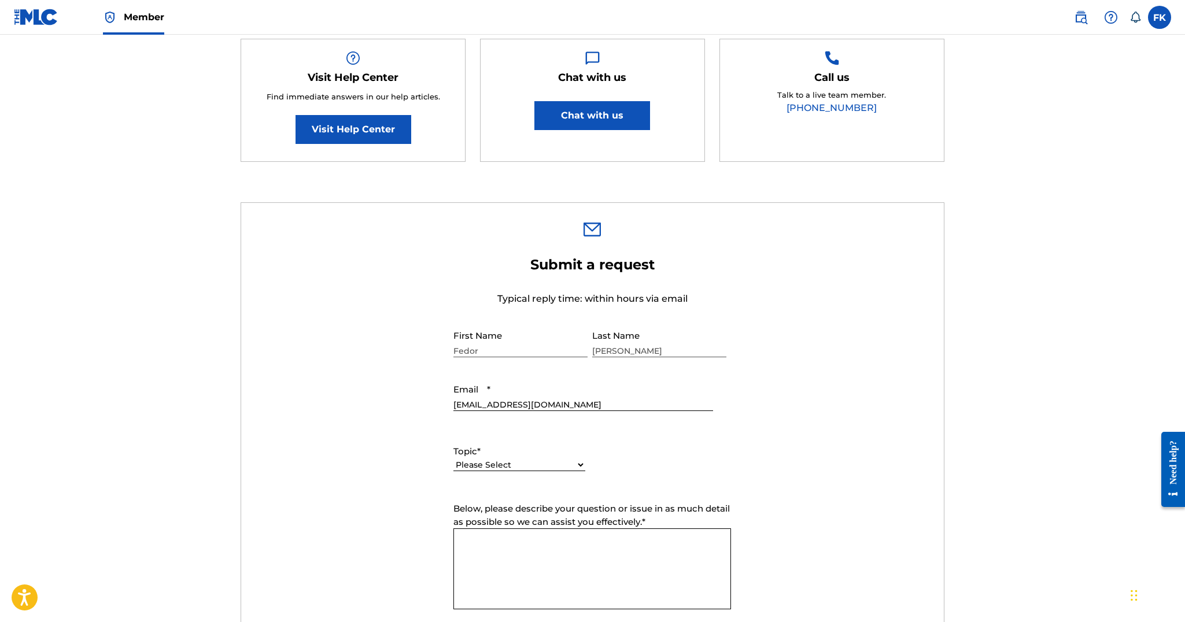
scroll to position [216, 0]
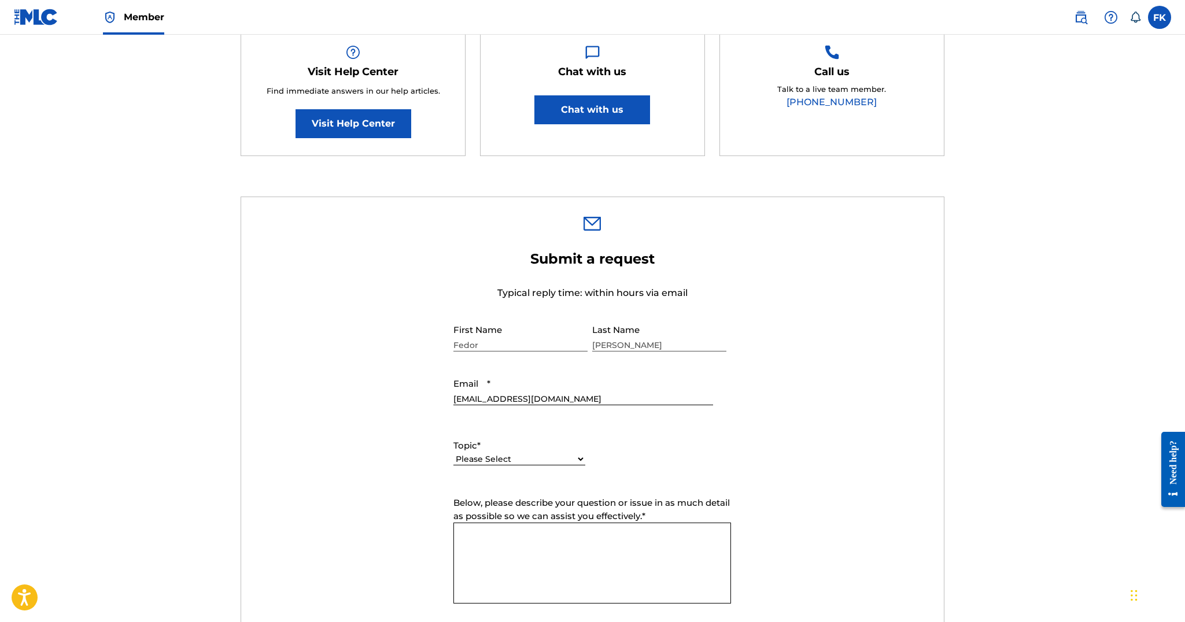
click at [544, 451] on label "Topic *" at bounding box center [519, 446] width 132 height 13
click at [544, 453] on select "Please Select I need help with my account I need help with managing my catalog …" at bounding box center [519, 459] width 132 height 12
click at [541, 460] on select "Please Select I need help with my account I need help with managing my catalog …" at bounding box center [519, 459] width 132 height 12
select select "I need help with payment"
click at [453, 454] on select "Please Select I need help with my account I need help with managing my catalog …" at bounding box center [519, 459] width 132 height 12
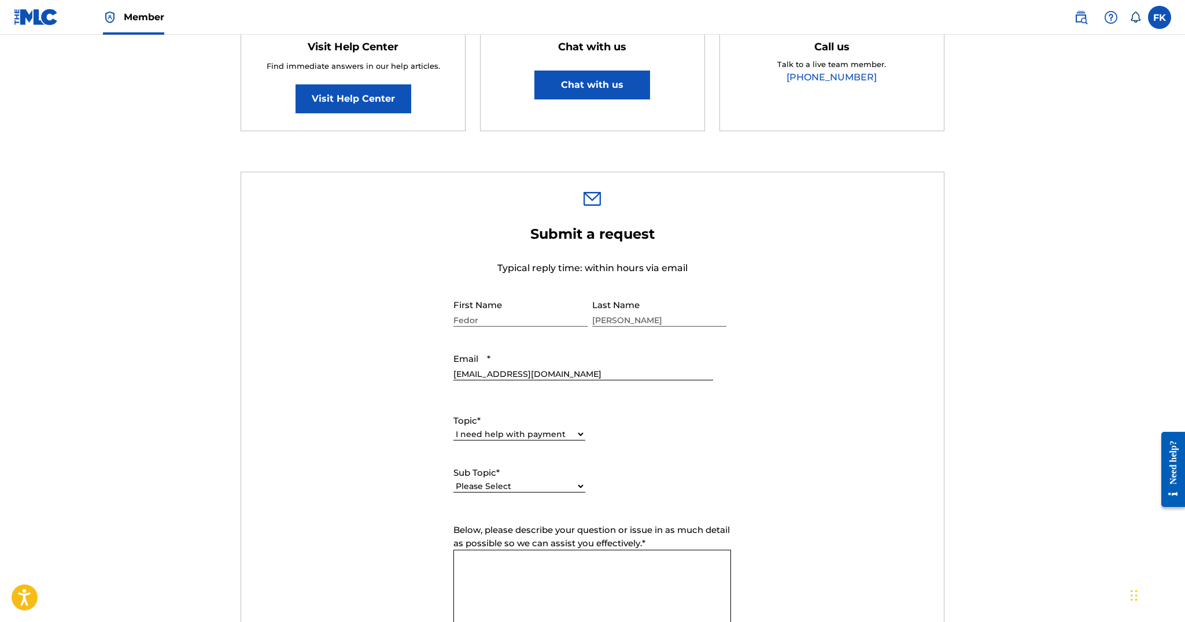
scroll to position [257, 0]
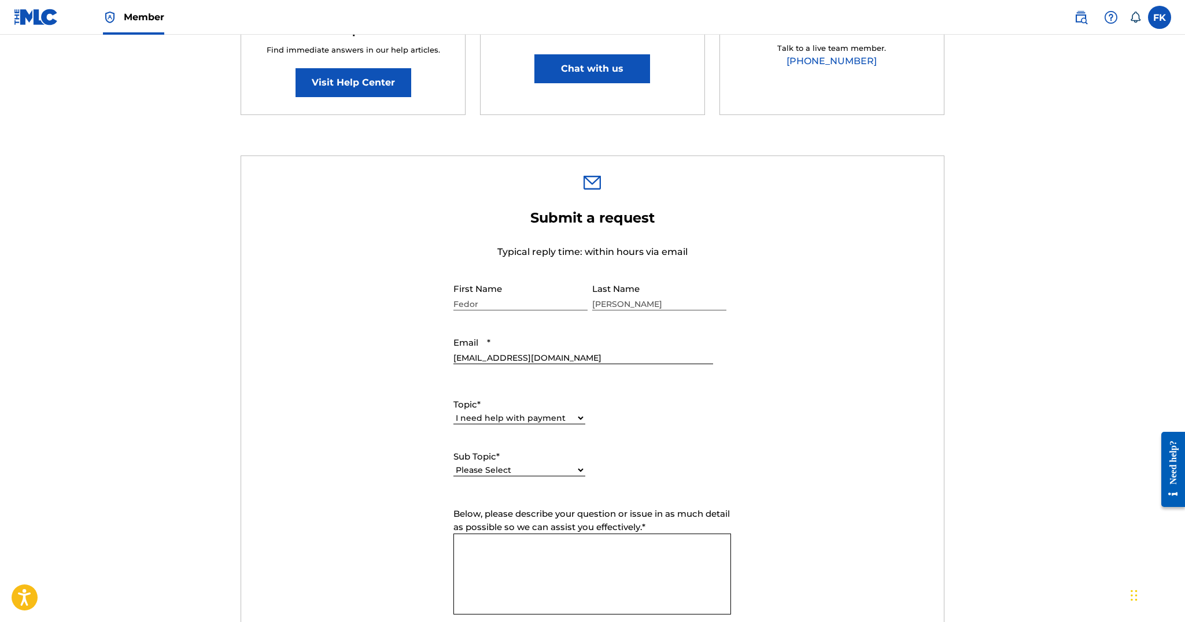
click at [530, 467] on select "Please Select I need help setting up my payment information in The MLC Portal I…" at bounding box center [519, 470] width 132 height 12
select select "I need information about royalties"
click at [453, 465] on select "Please Select I need help setting up my payment information in The MLC Portal I…" at bounding box center [519, 470] width 132 height 12
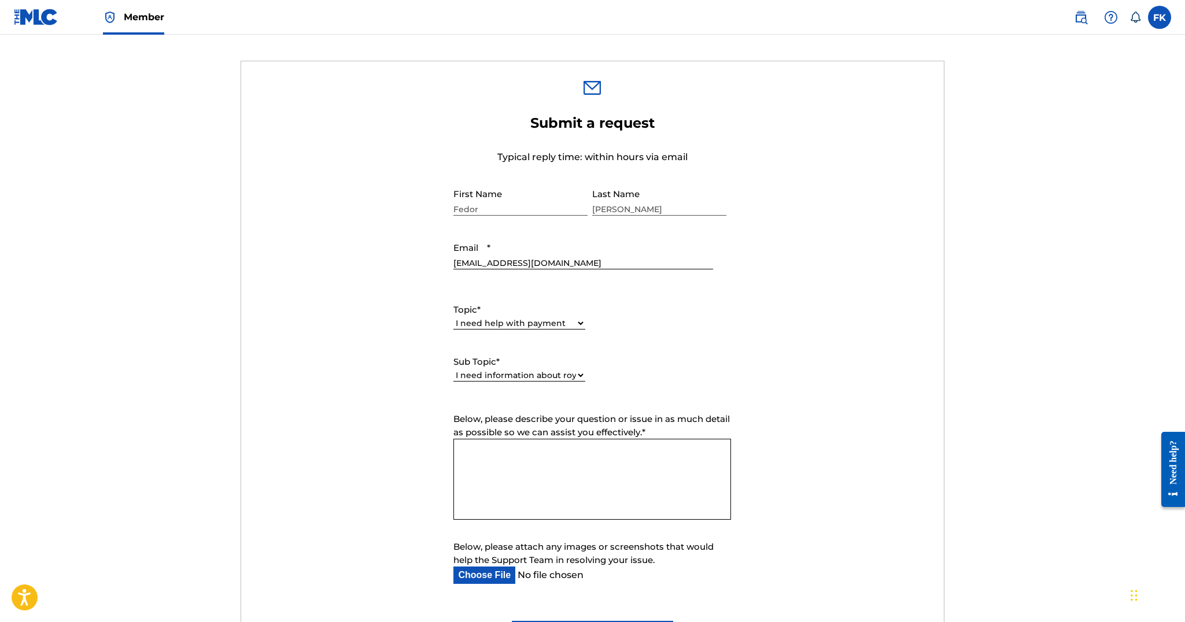
scroll to position [363, 0]
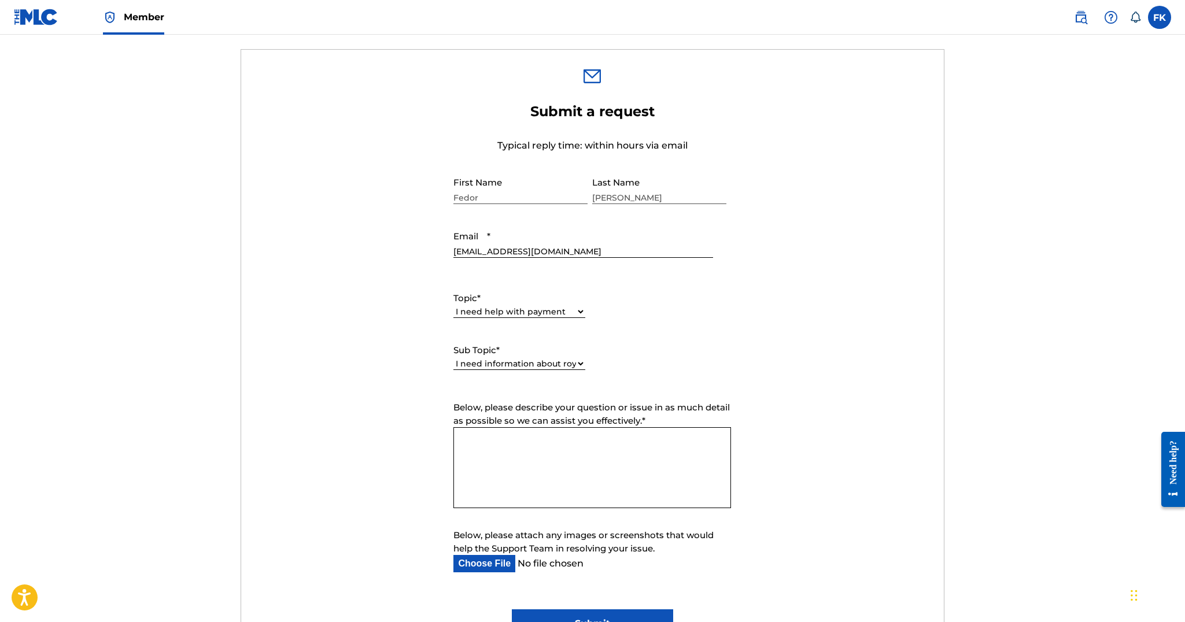
click at [518, 433] on textarea "Below, please describe your question or issue in as much detail as possible so …" at bounding box center [592, 467] width 278 height 81
paste textarea "$2,077.12"
drag, startPoint x: 606, startPoint y: 453, endPoint x: 563, endPoint y: 453, distance: 42.2
click at [563, 453] on textarea "Hello, it says that I've been paid this amount: $2,077.12 But i have only recei…" at bounding box center [592, 467] width 278 height 81
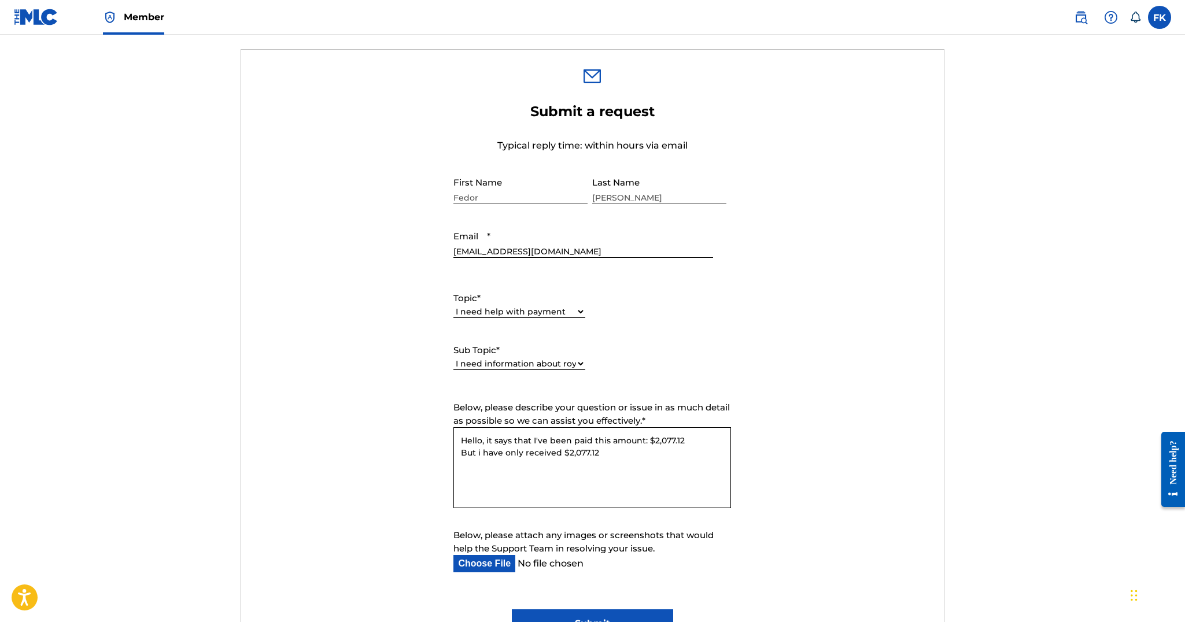
paste textarea "1,453.98"
click at [481, 453] on textarea "Hello, it says that I've been paid this amount: $2,077.12 But i have only recei…" at bounding box center [592, 467] width 278 height 81
click at [596, 477] on textarea "Hello, it says that I've been paid this amount: $2,077.12 However in my bank ap…" at bounding box center [592, 467] width 278 height 81
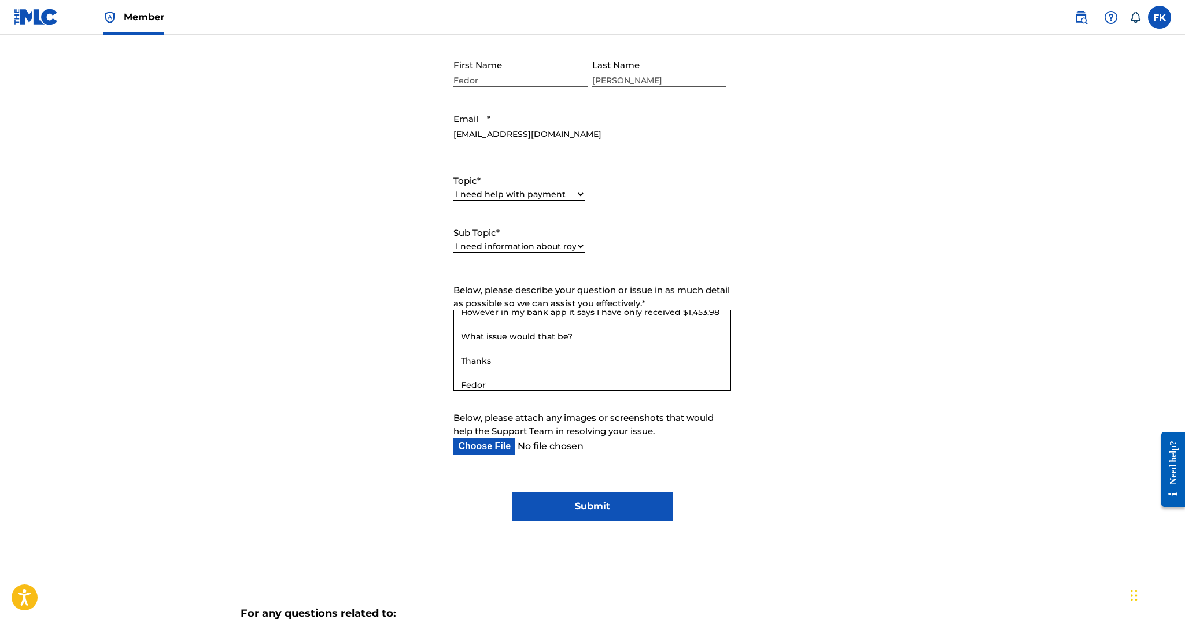
scroll to position [482, 0]
type textarea "Hello, it says that I've been paid this amount: $2,077.12 However in my bank ap…"
click at [486, 438] on input "Below, please attach any images or screenshots that would help the Support Team…" at bounding box center [582, 444] width 259 height 17
type input "C:\fakepath\Screenshot [DATE] 5.14.07 AM.png"
click at [596, 499] on input "Submit" at bounding box center [592, 505] width 161 height 29
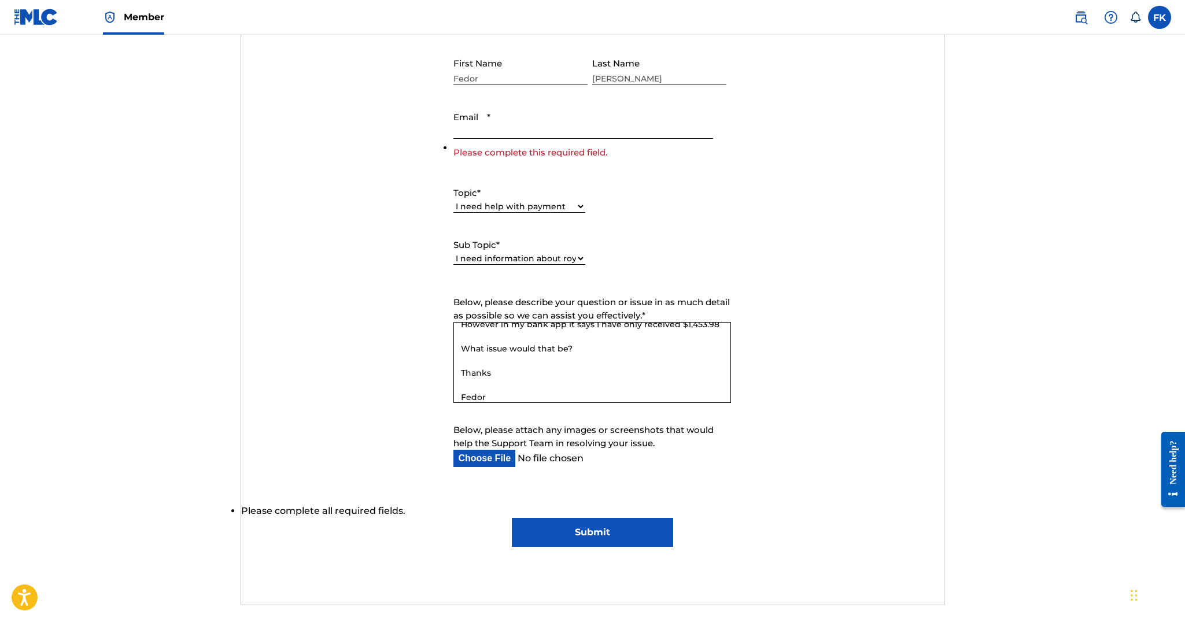
click at [521, 114] on input "Email *" at bounding box center [582, 122] width 259 height 33
type input "[EMAIL_ADDRESS][DOMAIN_NAME]"
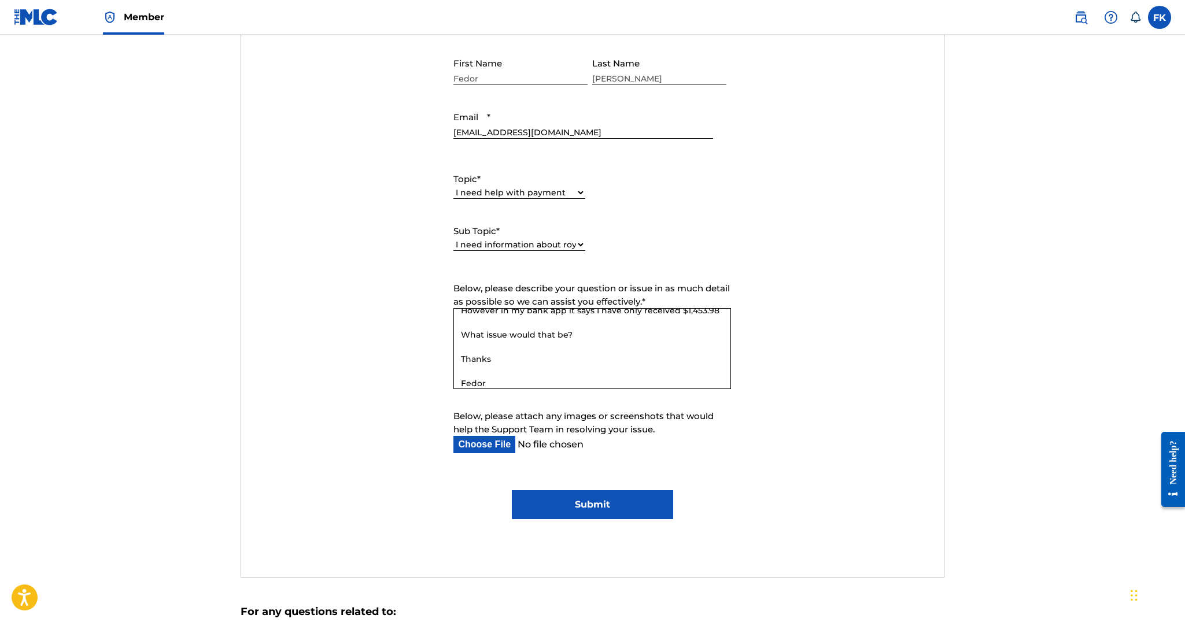
click at [608, 496] on input "Submit" at bounding box center [592, 505] width 161 height 29
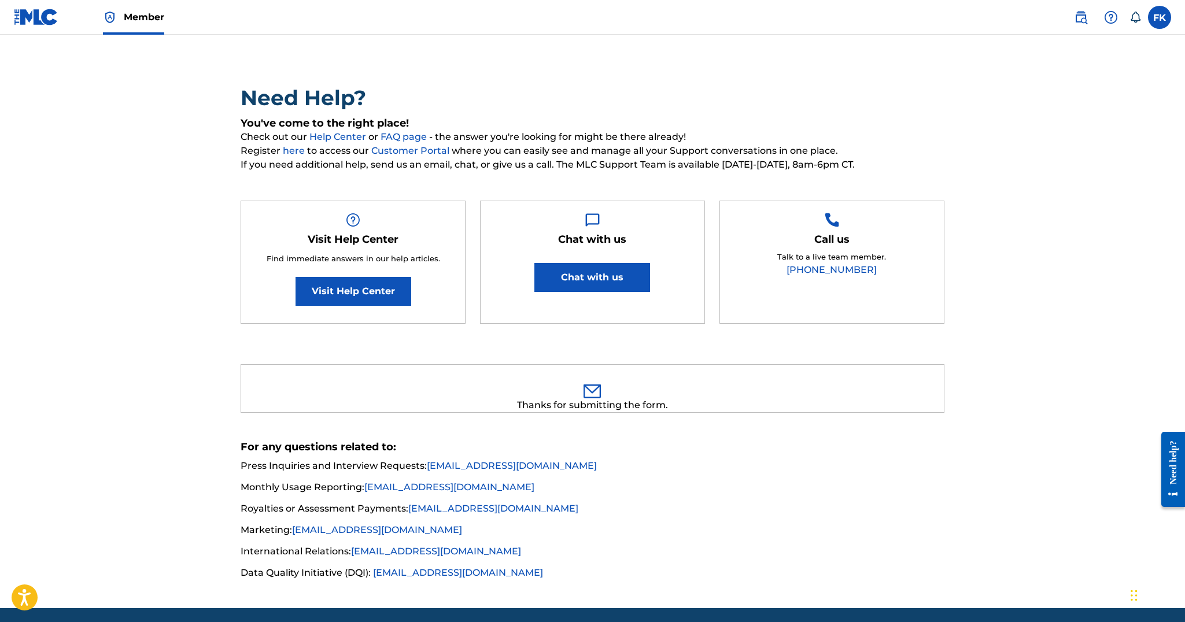
scroll to position [0, 0]
